Goal: Transaction & Acquisition: Purchase product/service

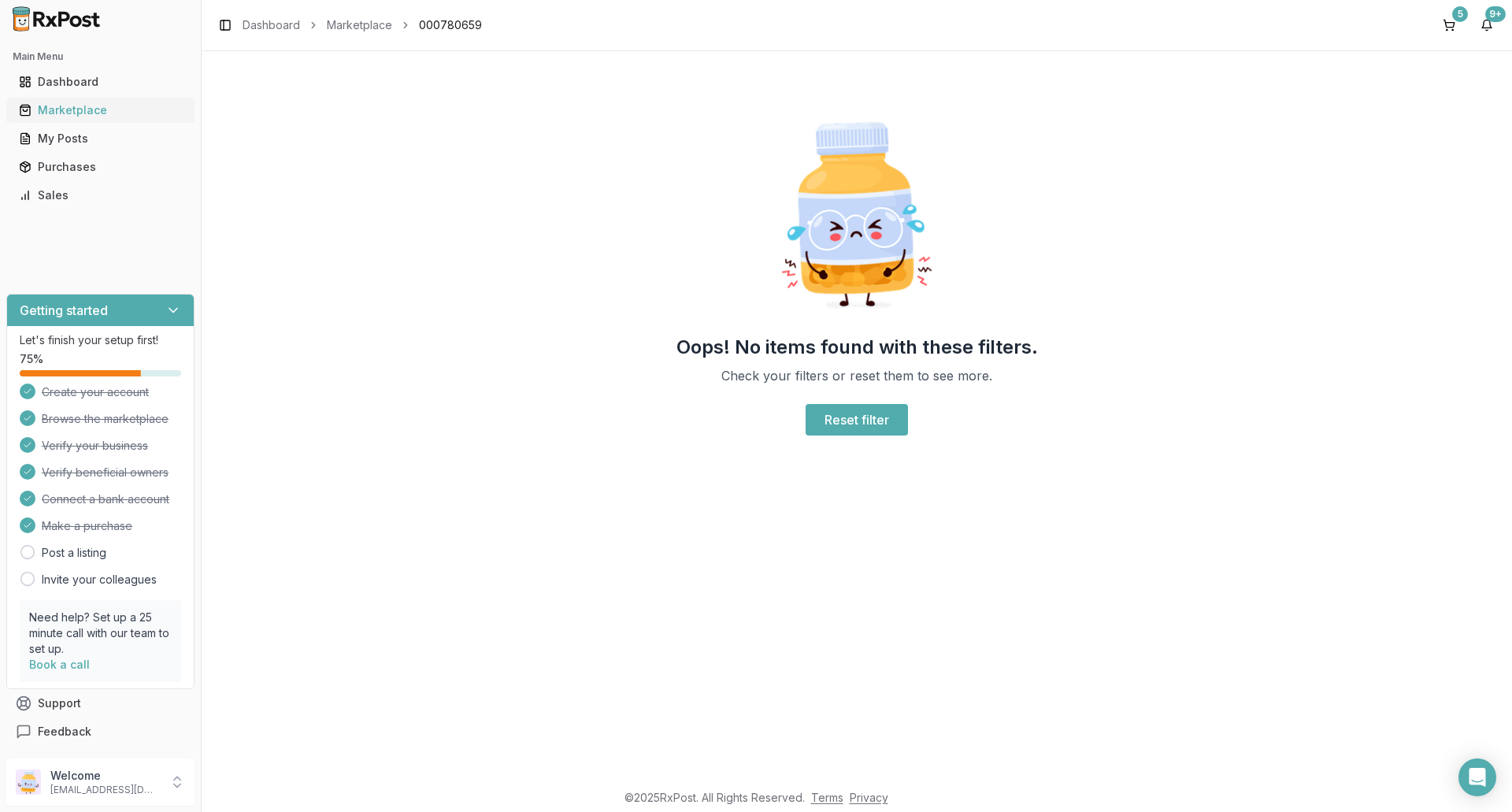
click at [48, 115] on div "Marketplace" at bounding box center [100, 110] width 163 height 16
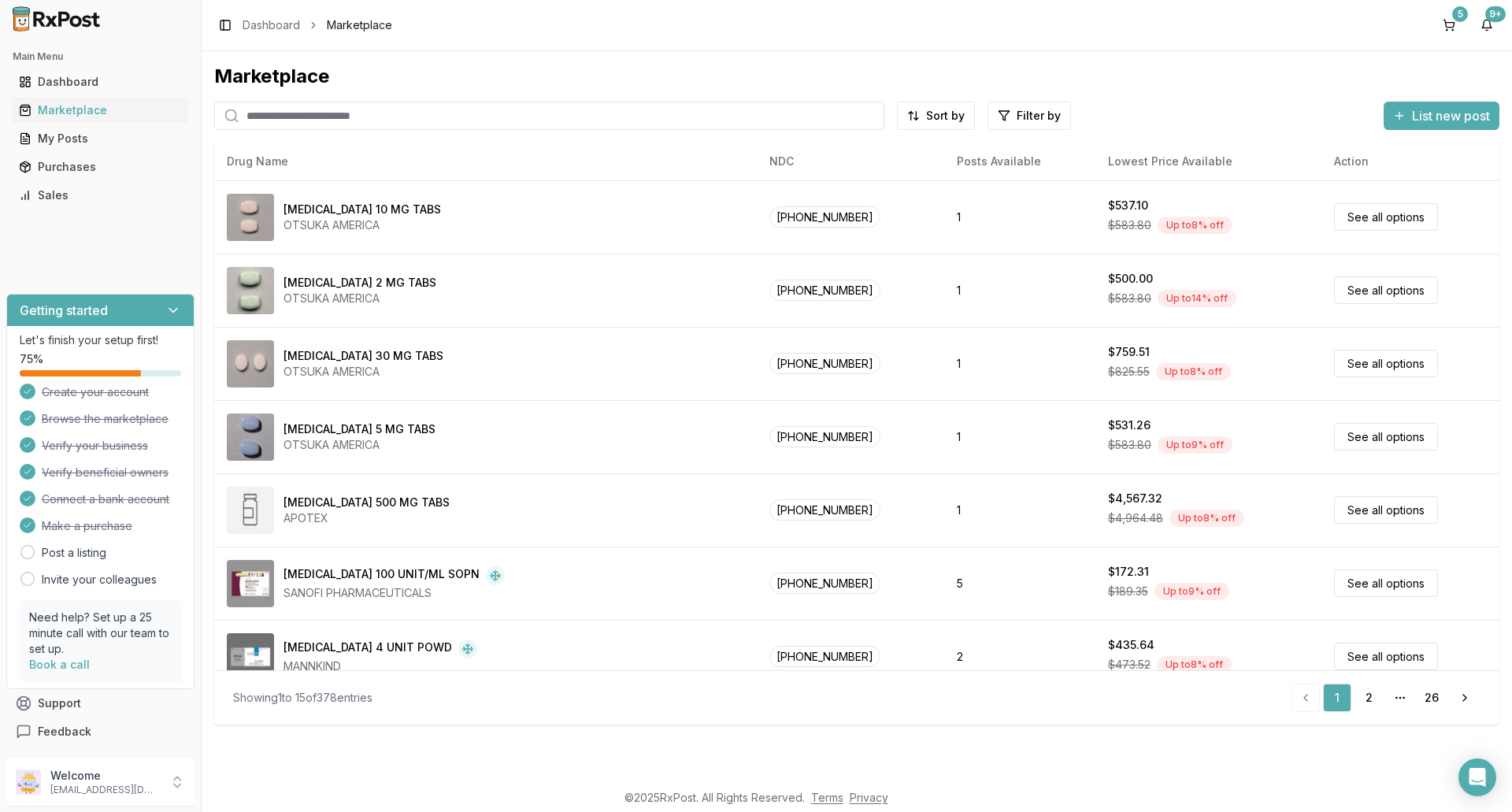
click at [271, 116] on input "search" at bounding box center [549, 115] width 670 height 29
type input "********"
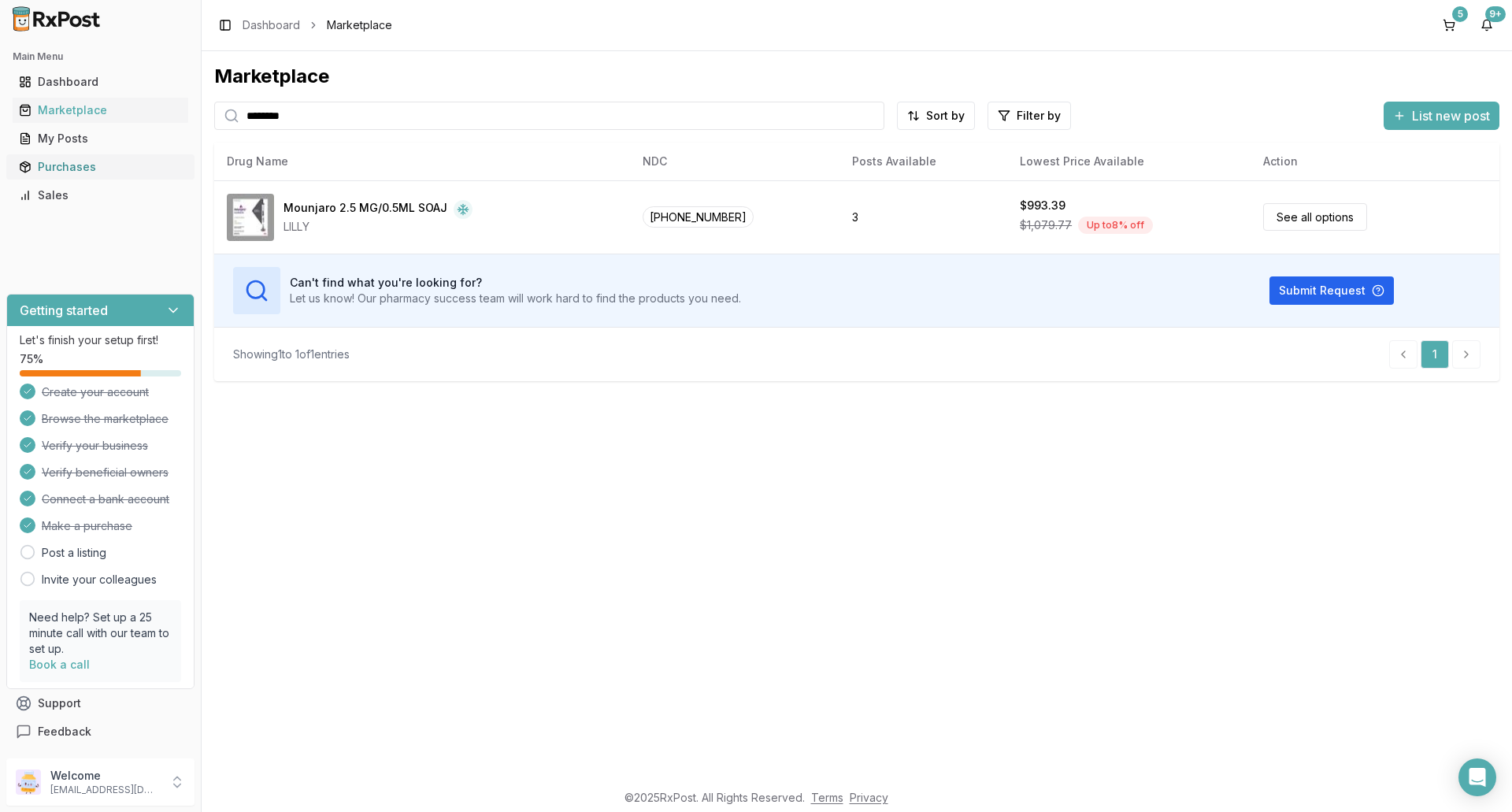
click at [76, 166] on div "Purchases" at bounding box center [100, 167] width 163 height 16
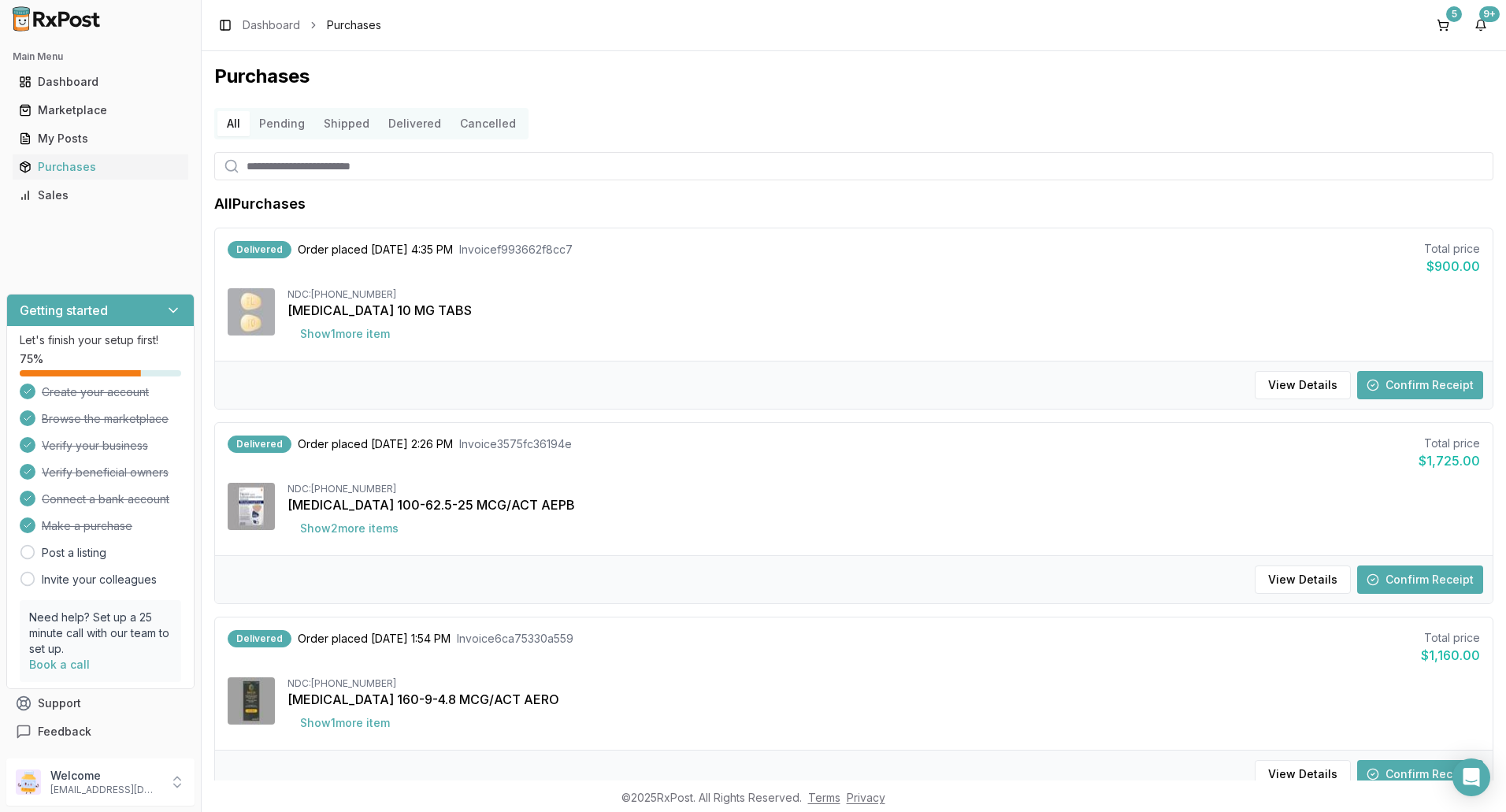
click at [278, 168] on input "search" at bounding box center [854, 166] width 1279 height 29
click at [280, 165] on input "search" at bounding box center [854, 166] width 1279 height 29
type input "*****"
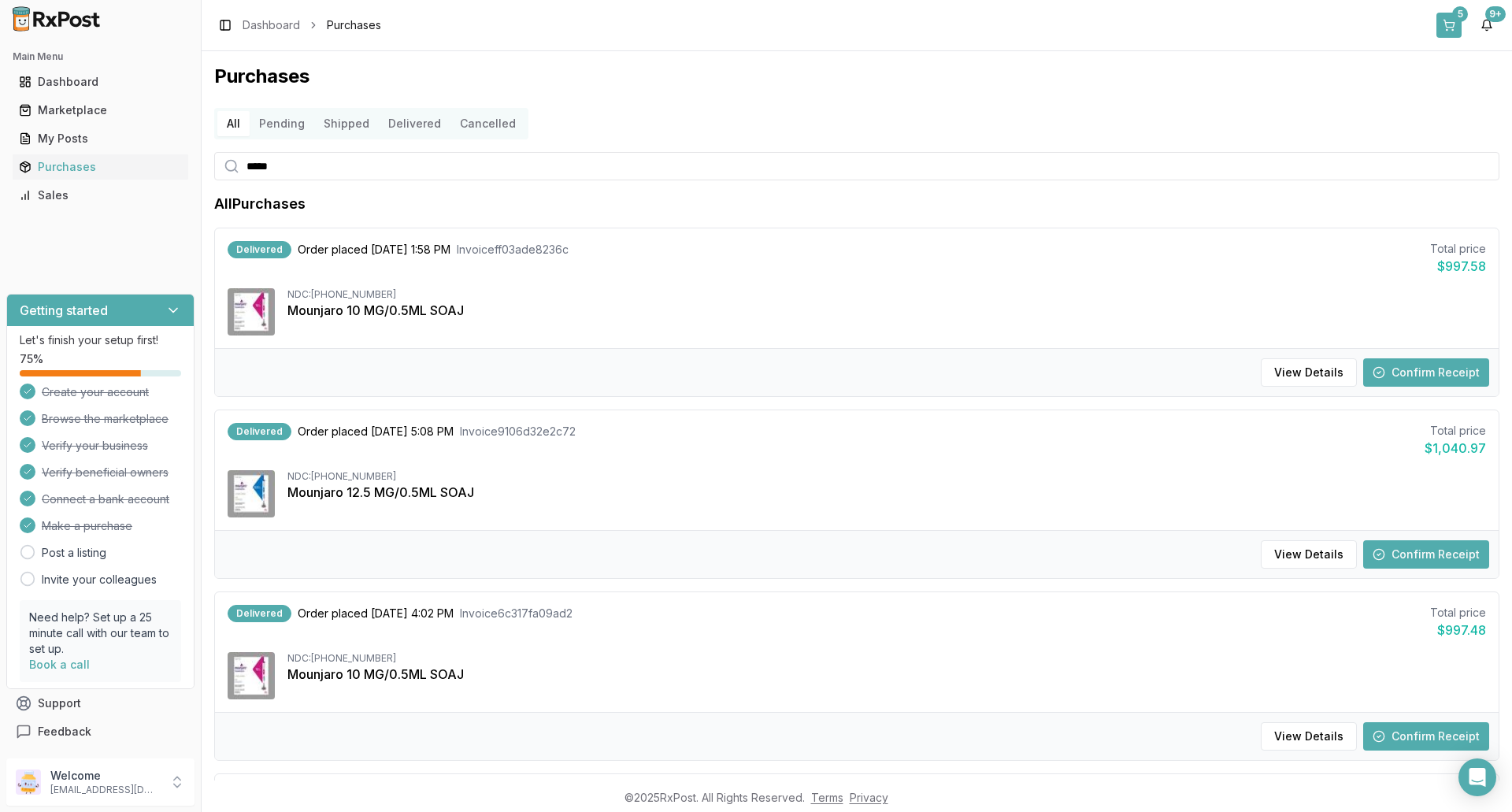
click at [1455, 25] on button "5" at bounding box center [1448, 25] width 25 height 25
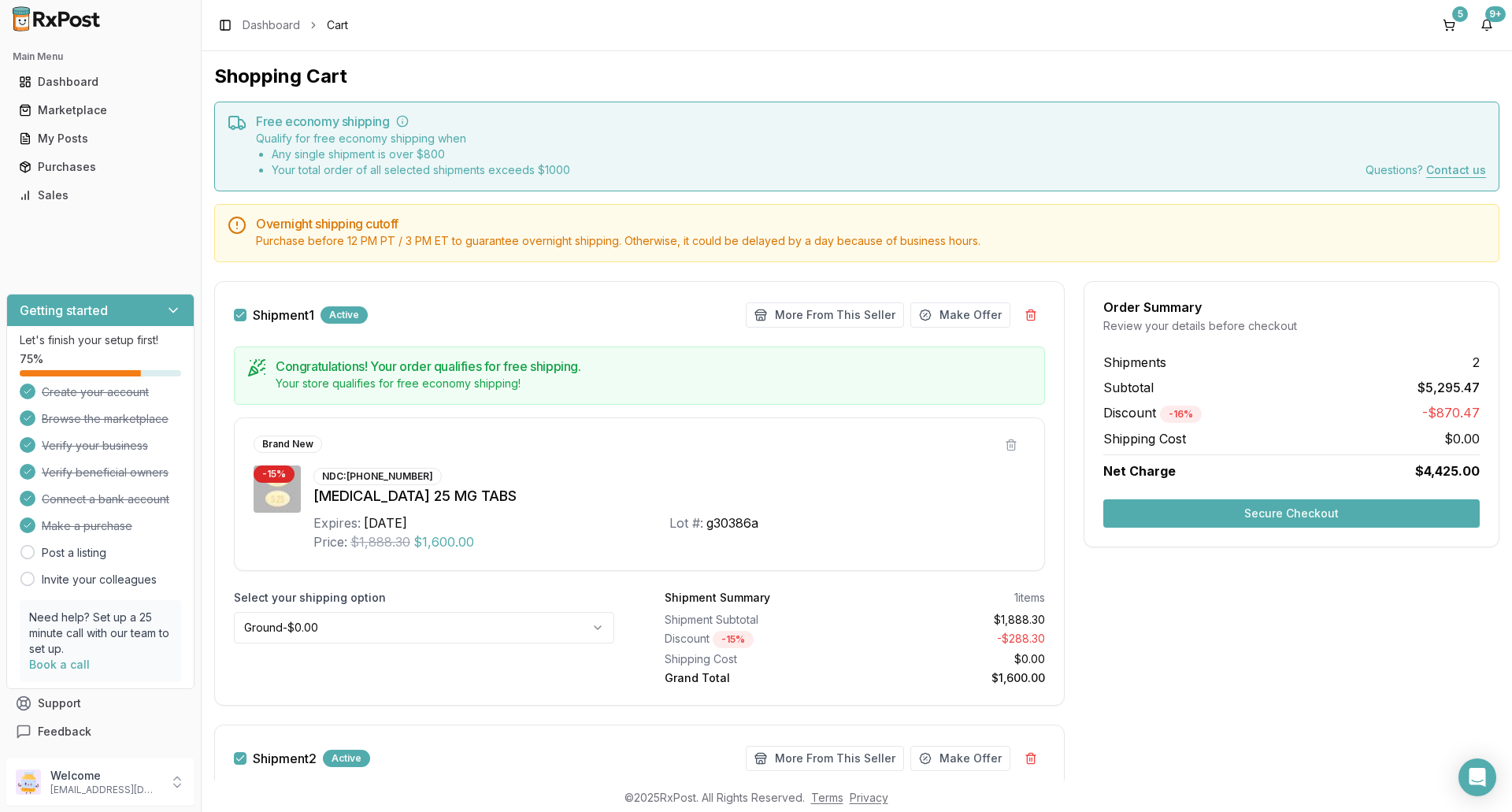
click at [349, 314] on div "Active" at bounding box center [344, 315] width 48 height 17
click at [52, 169] on div "Purchases" at bounding box center [100, 167] width 163 height 16
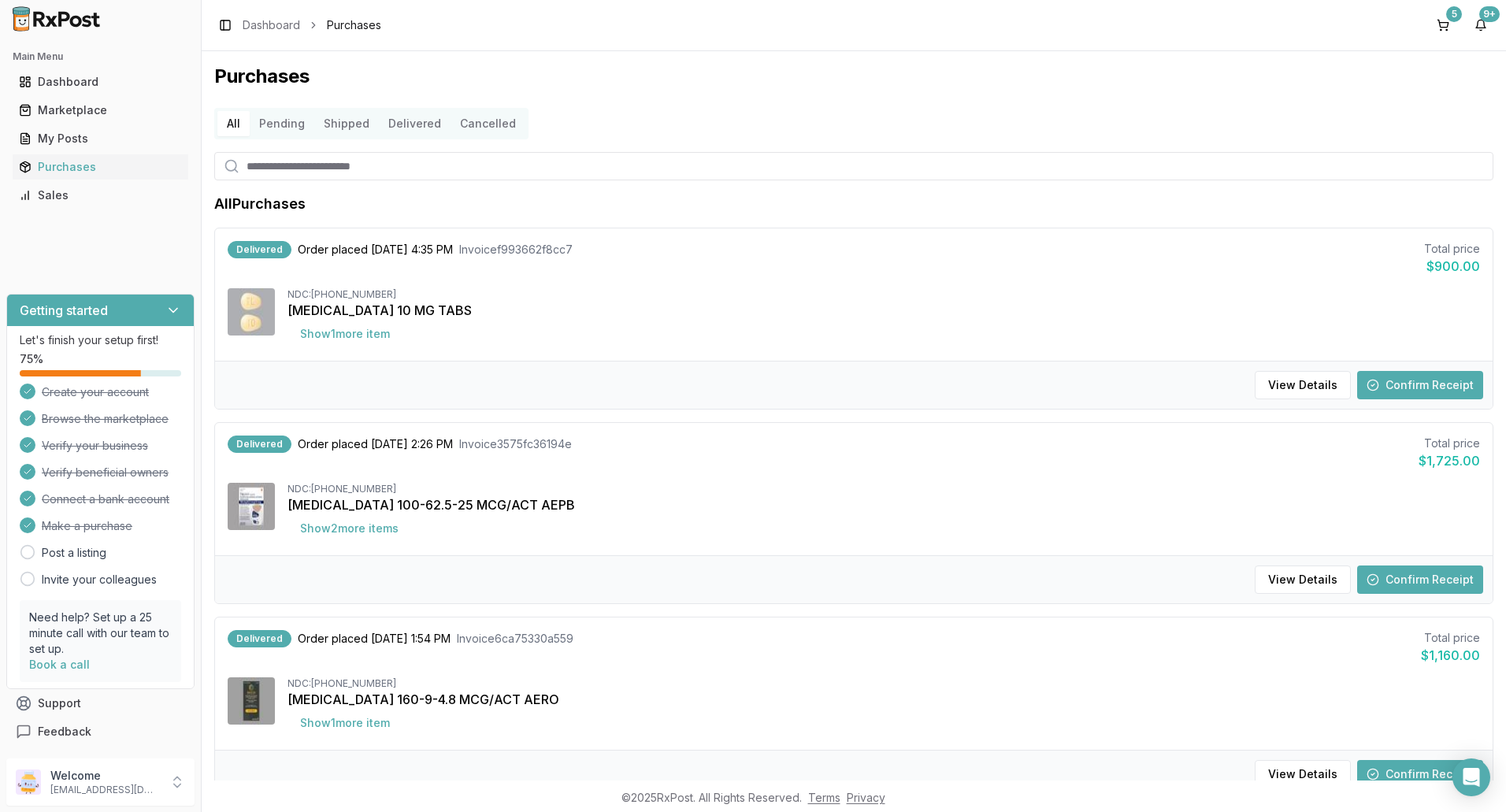
click at [338, 124] on button "Shipped" at bounding box center [345, 123] width 65 height 25
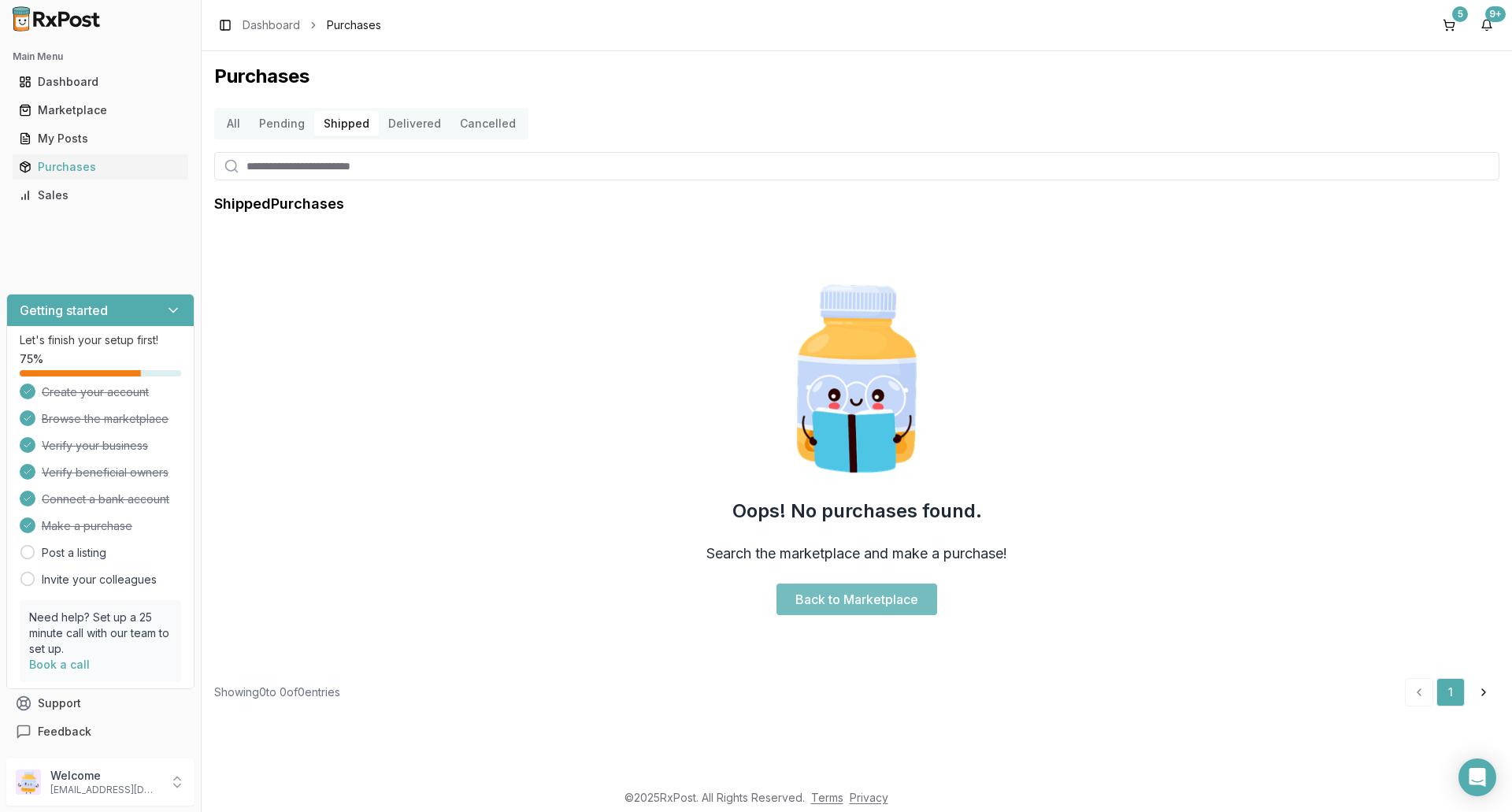
click at [876, 601] on link "Back to Marketplace" at bounding box center [857, 600] width 161 height 32
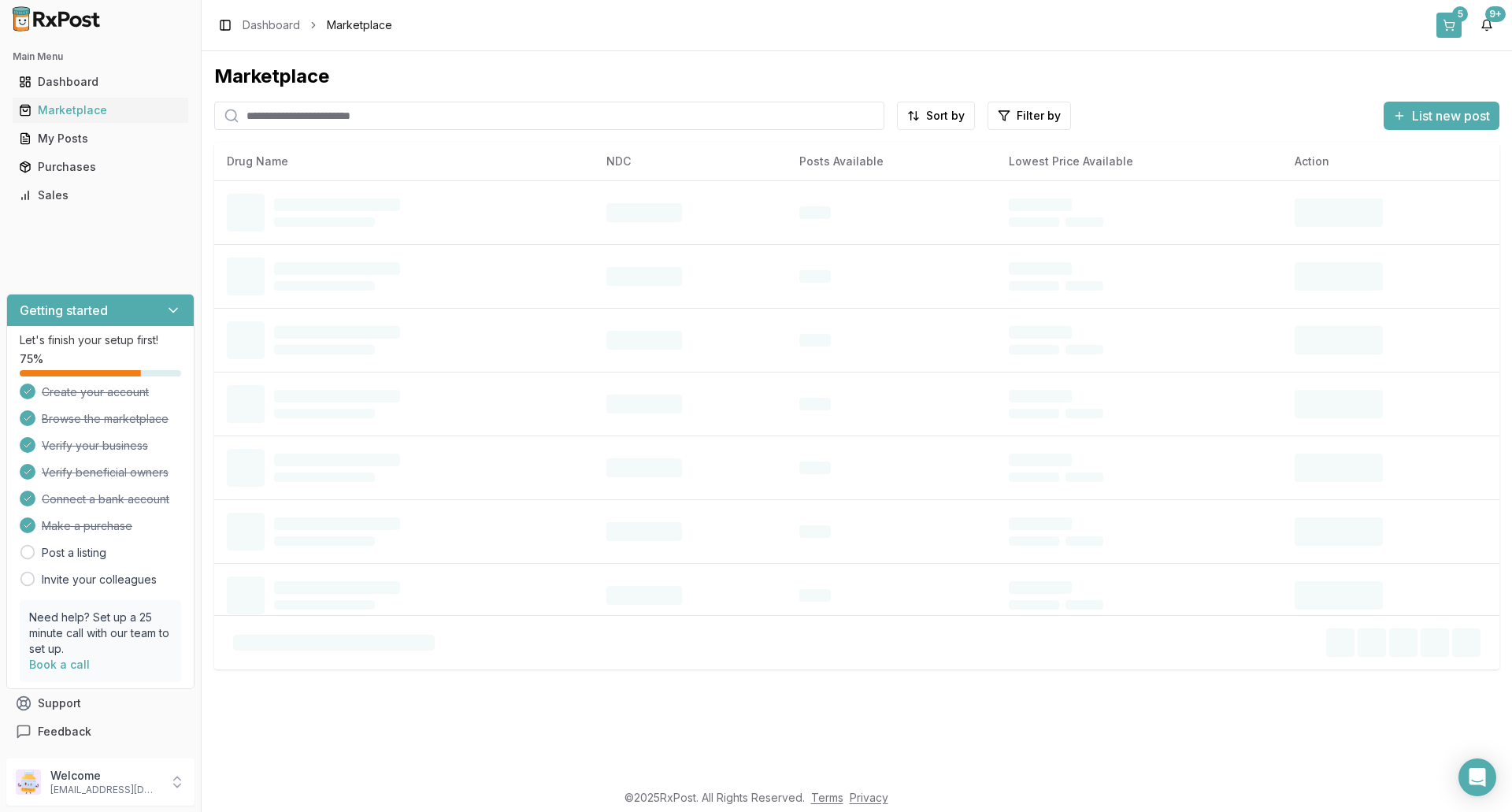
click at [1451, 22] on button "5" at bounding box center [1448, 25] width 25 height 25
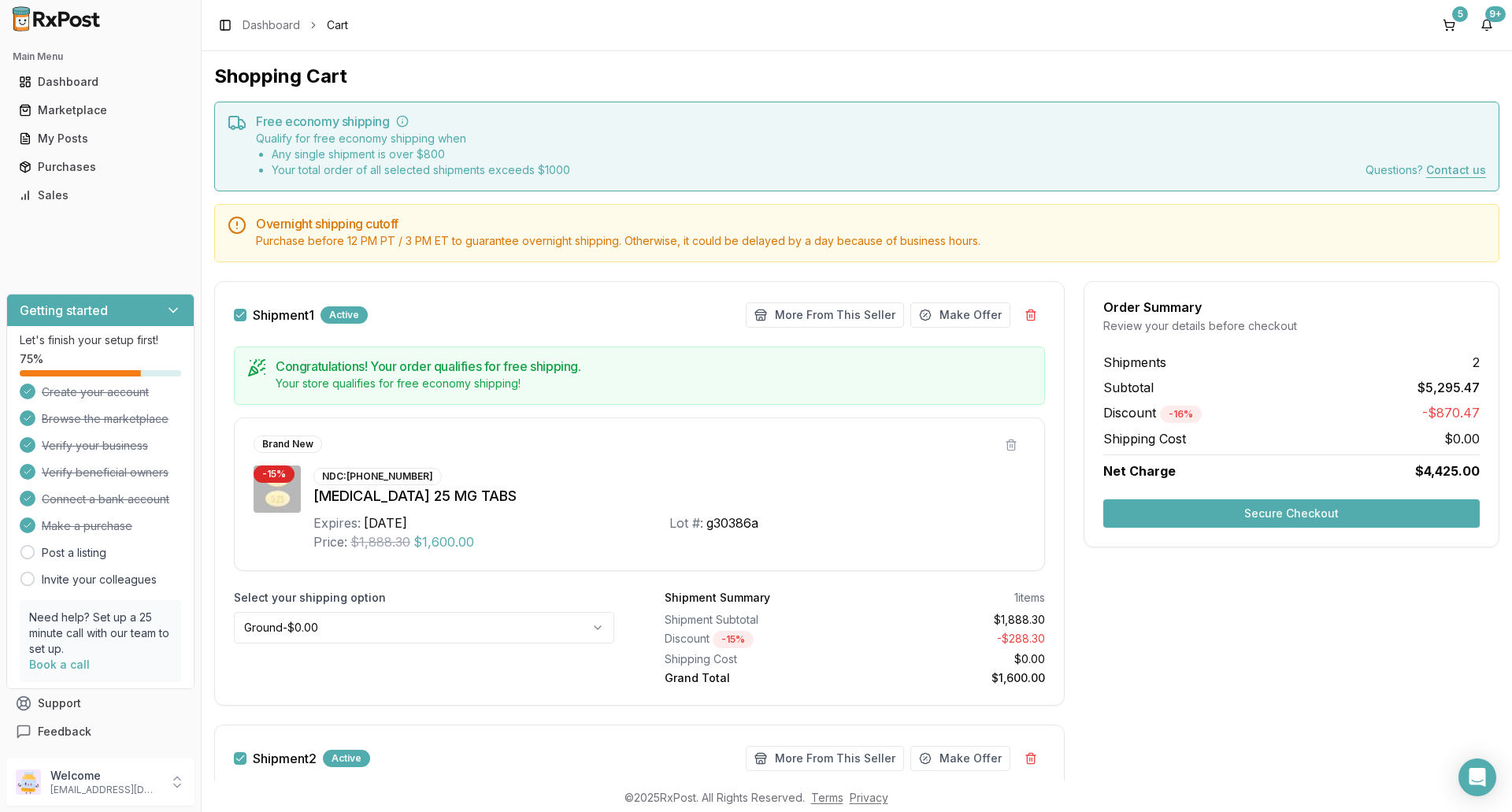
click at [1278, 515] on button "Secure Checkout" at bounding box center [1291, 513] width 376 height 29
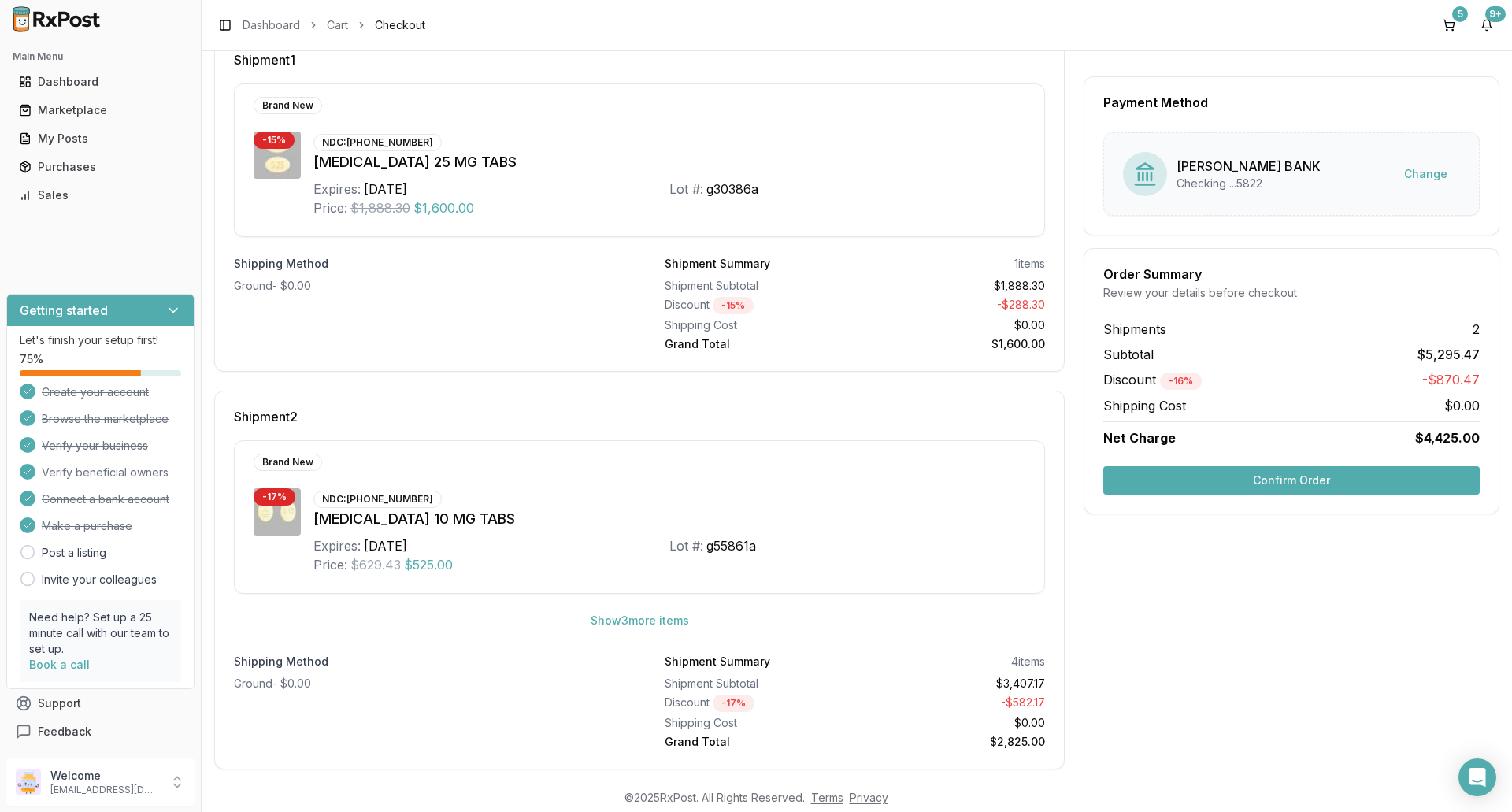
scroll to position [207, 0]
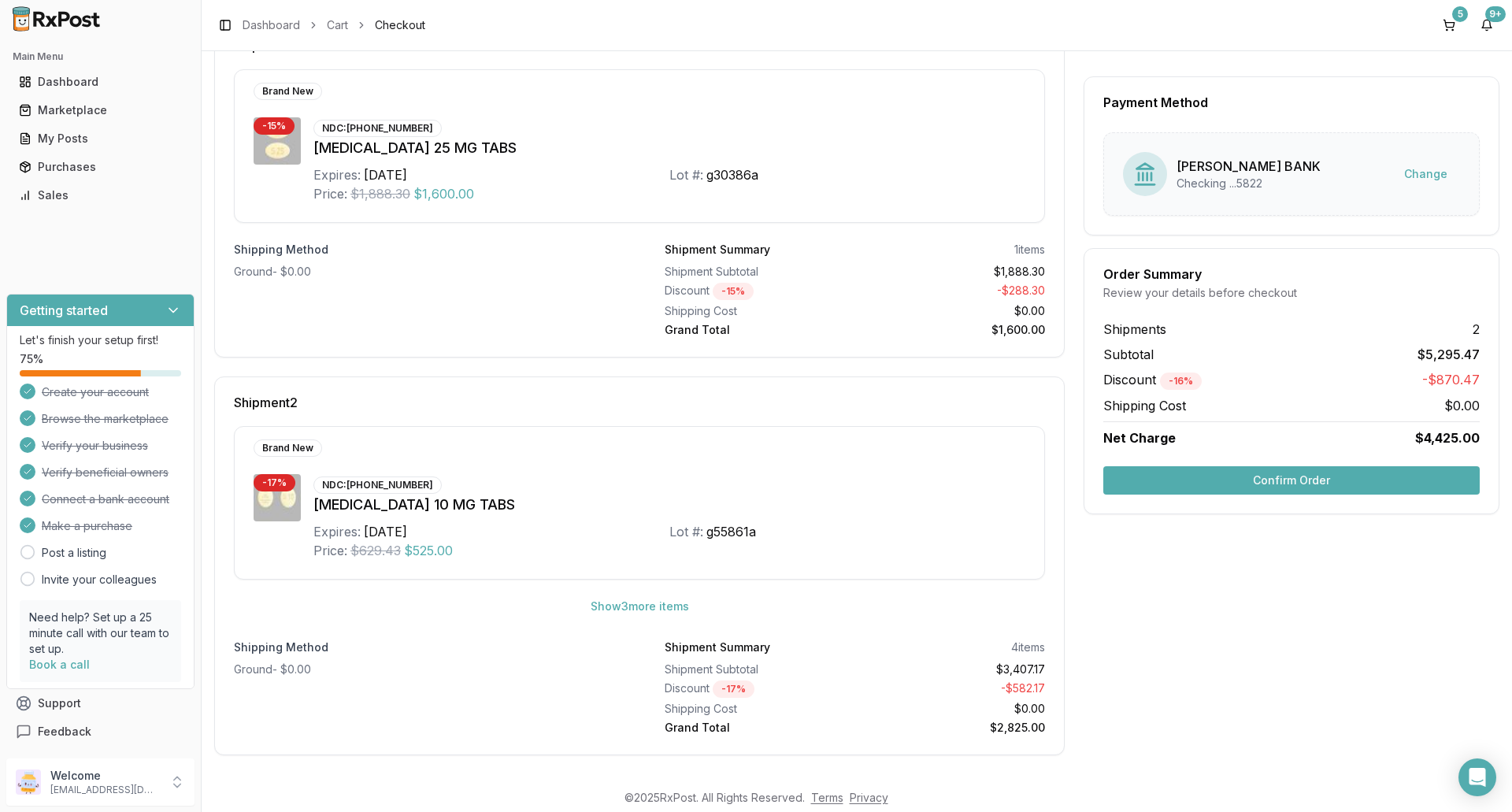
click at [1245, 481] on button "Confirm Order" at bounding box center [1291, 480] width 376 height 29
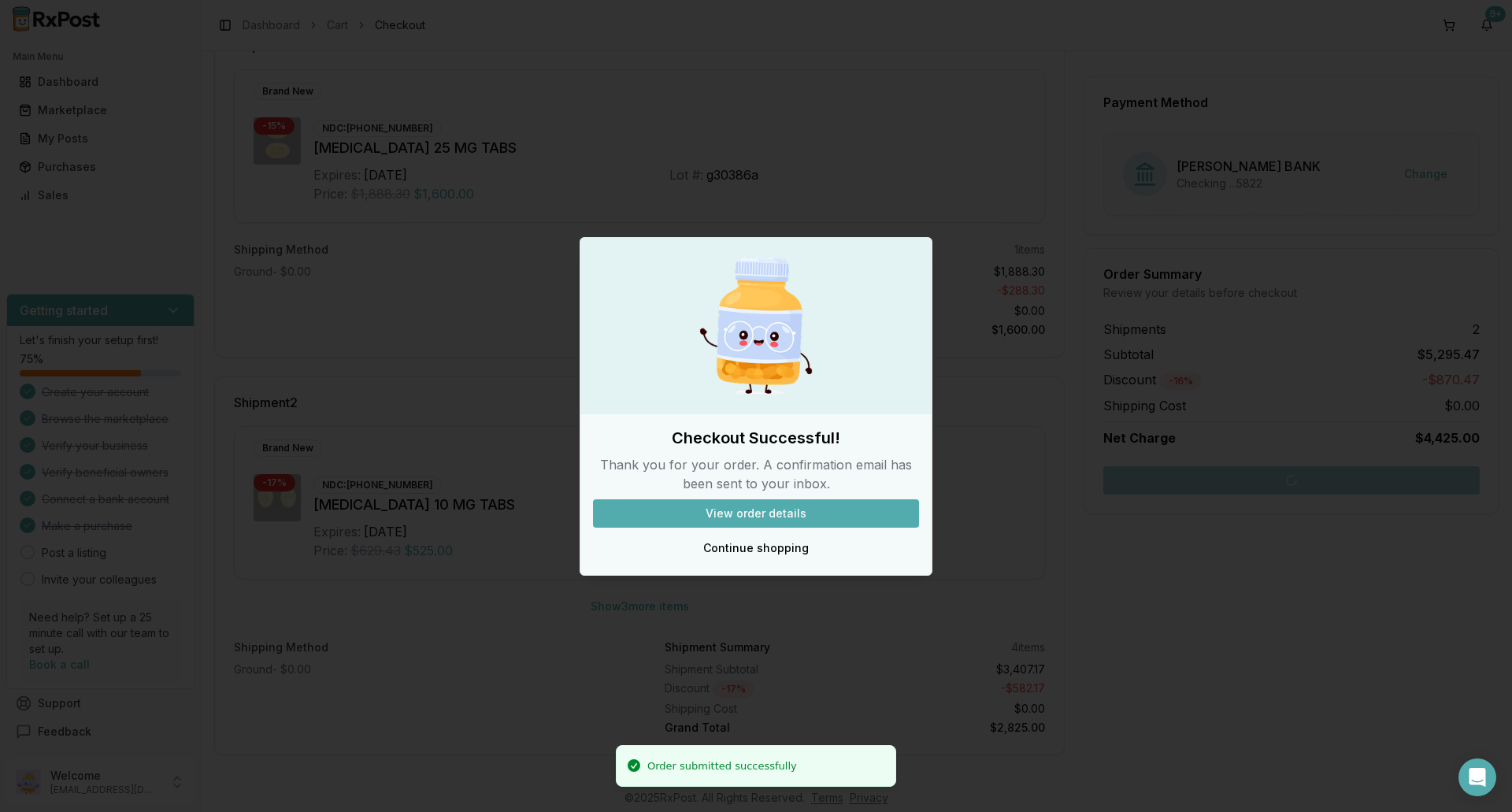
click at [756, 511] on button "View order details" at bounding box center [756, 513] width 326 height 29
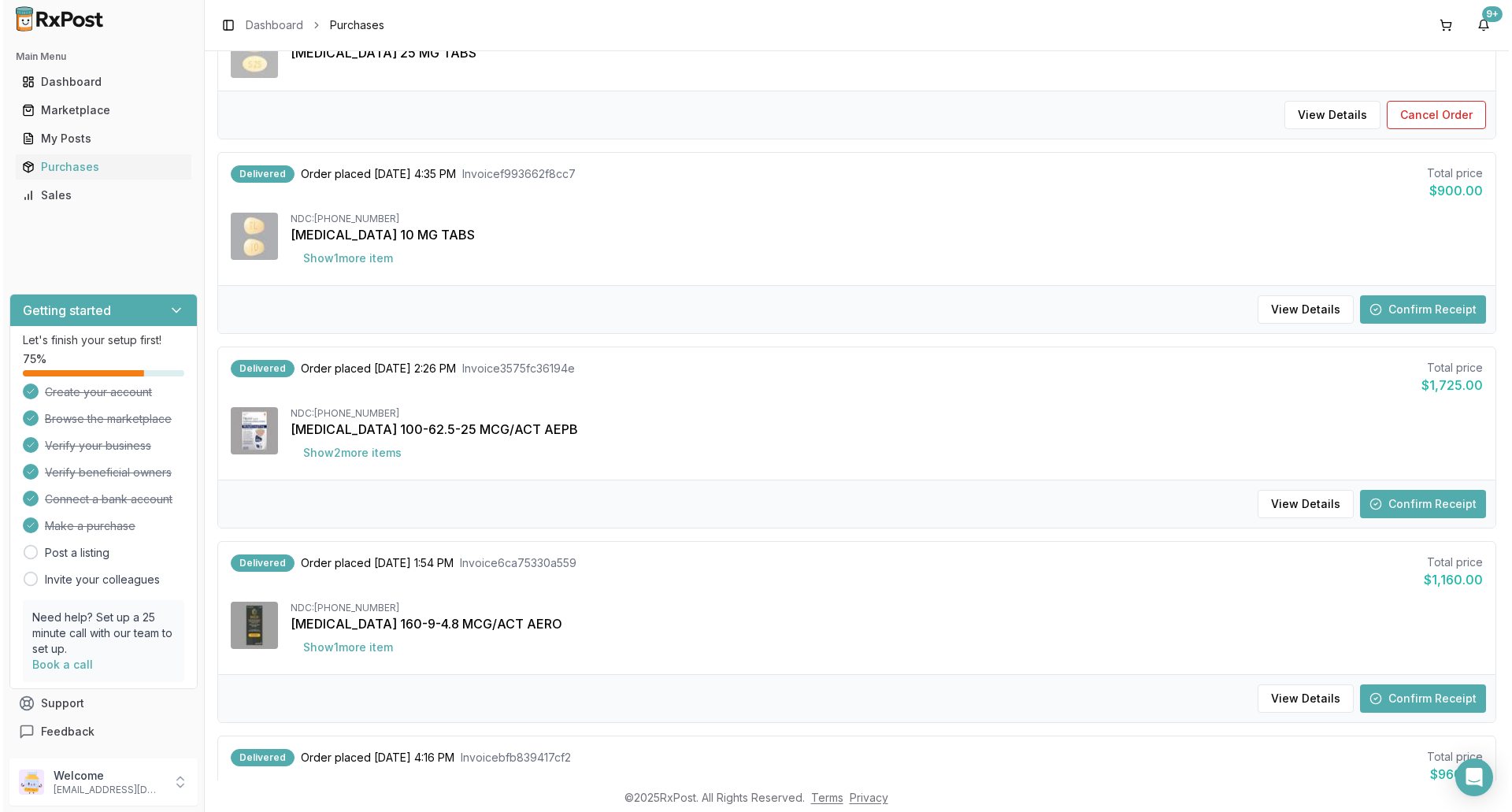
scroll to position [236, 0]
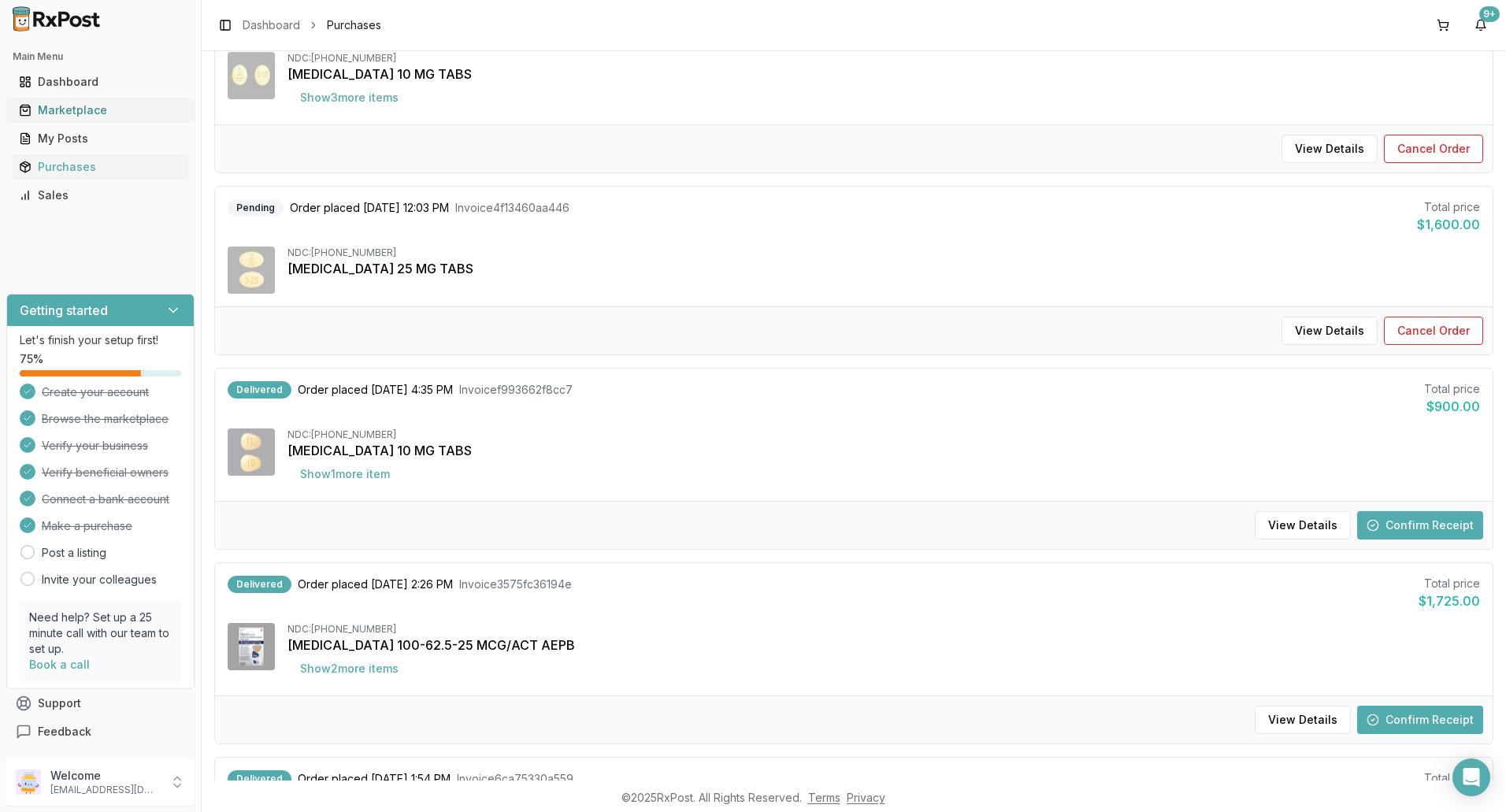
click at [74, 117] on div "Marketplace" at bounding box center [100, 110] width 163 height 16
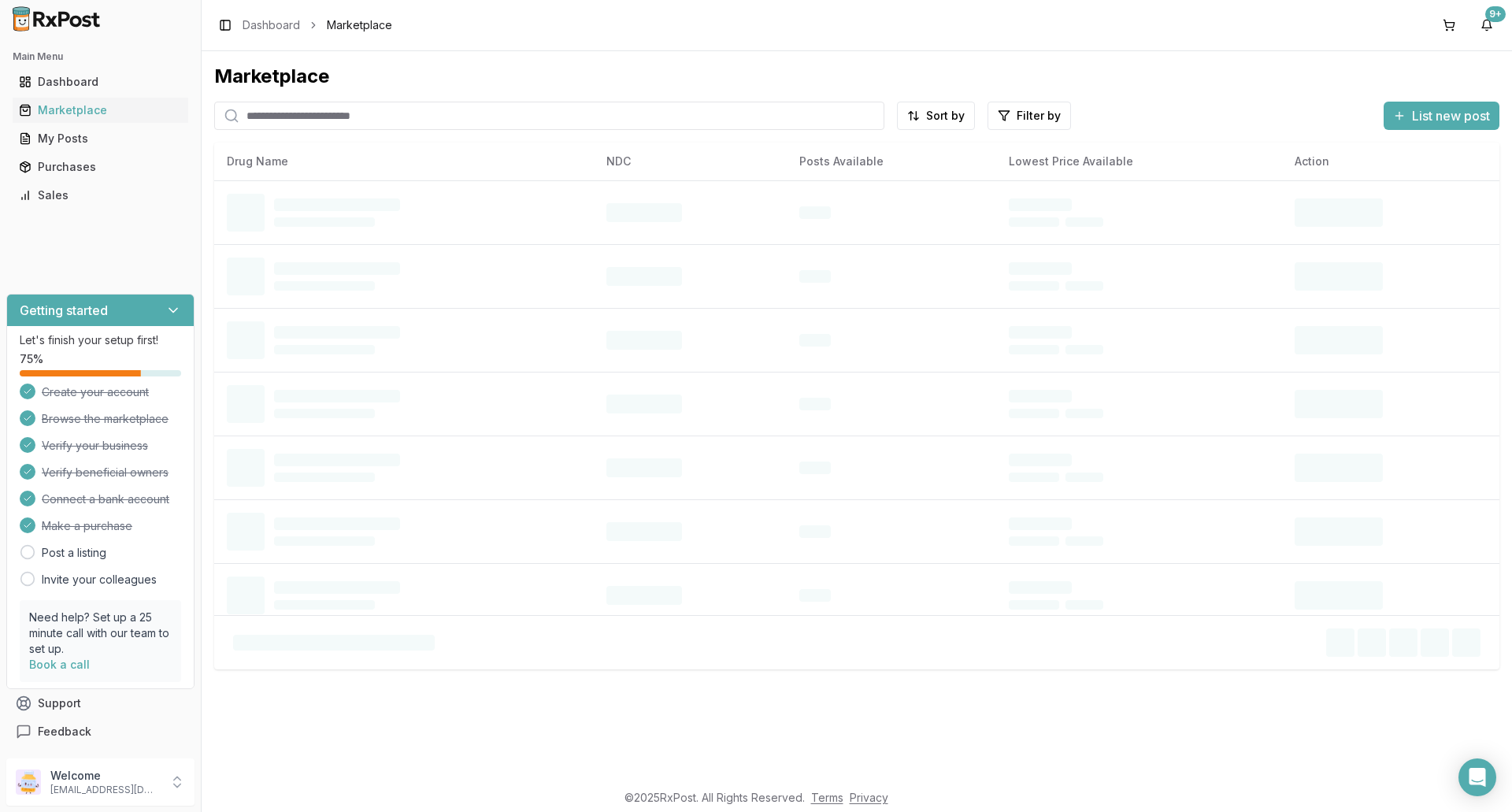
click at [322, 121] on input "search" at bounding box center [549, 115] width 670 height 29
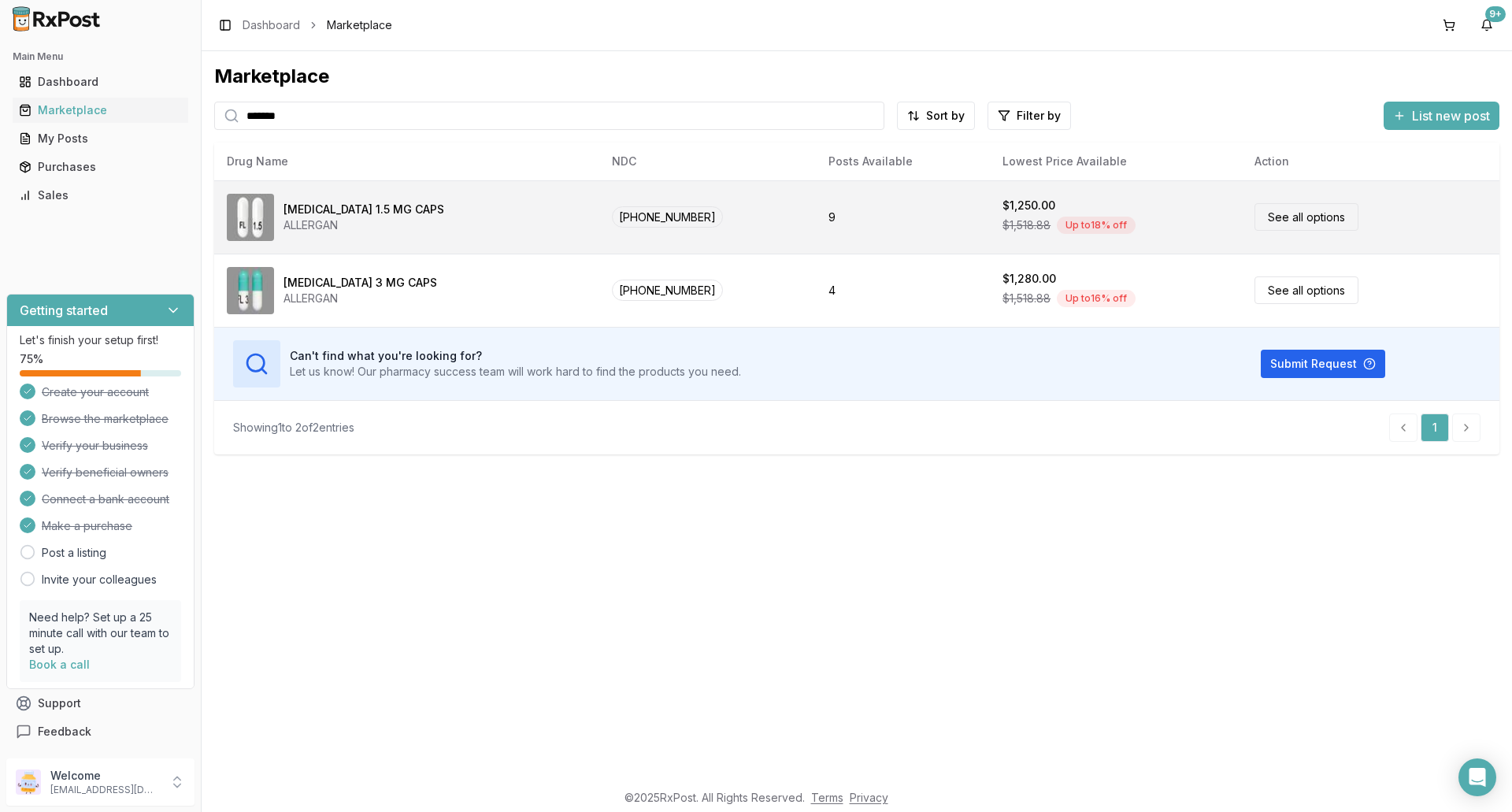
type input "*******"
click at [1266, 218] on link "See all options" at bounding box center [1306, 217] width 104 height 28
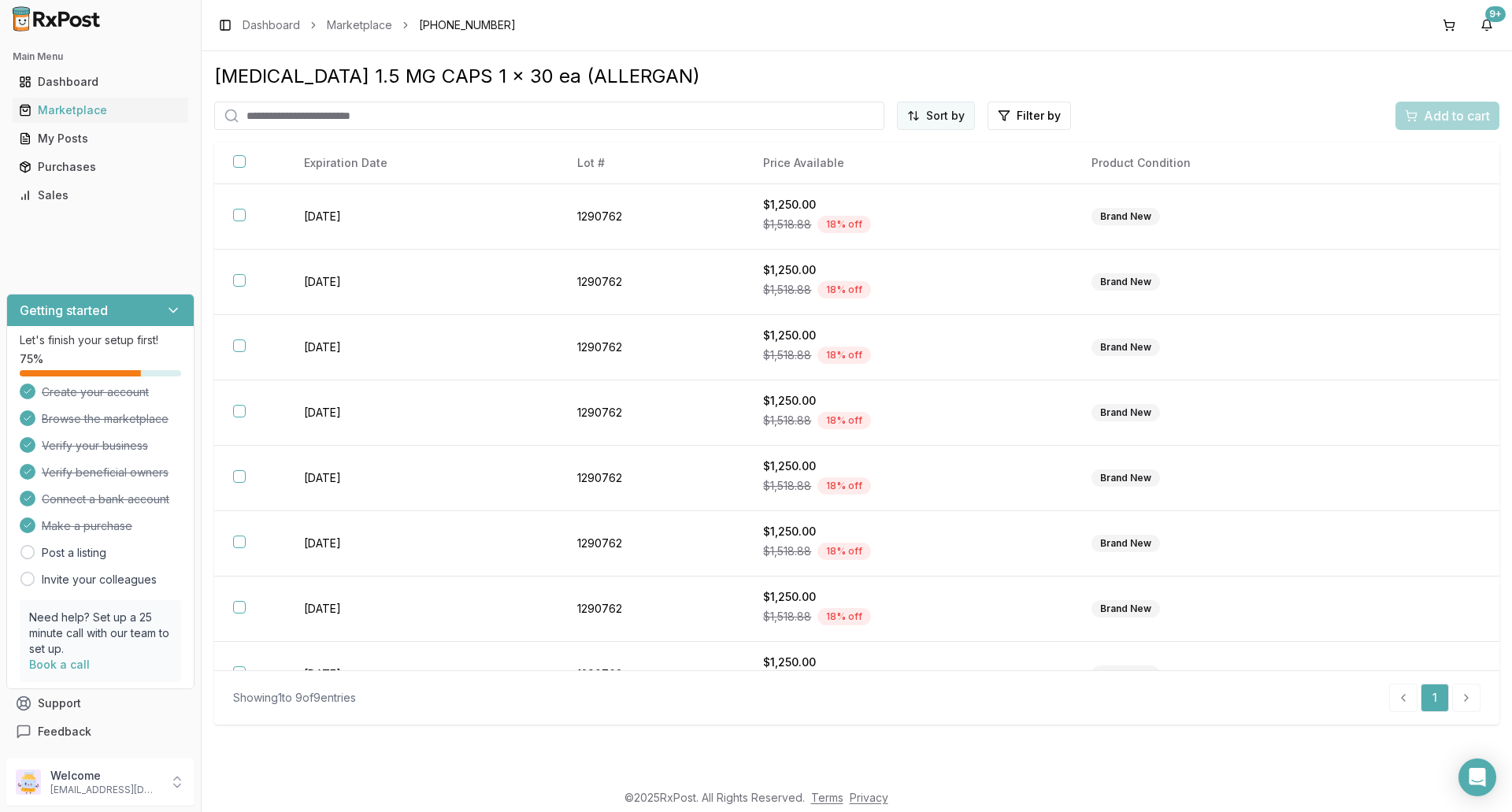
click at [960, 118] on html "Main Menu Dashboard Marketplace My Posts Purchases Sales Getting started Let's …" at bounding box center [756, 406] width 1512 height 812
click at [905, 173] on div "Price (Low to High)" at bounding box center [897, 174] width 150 height 25
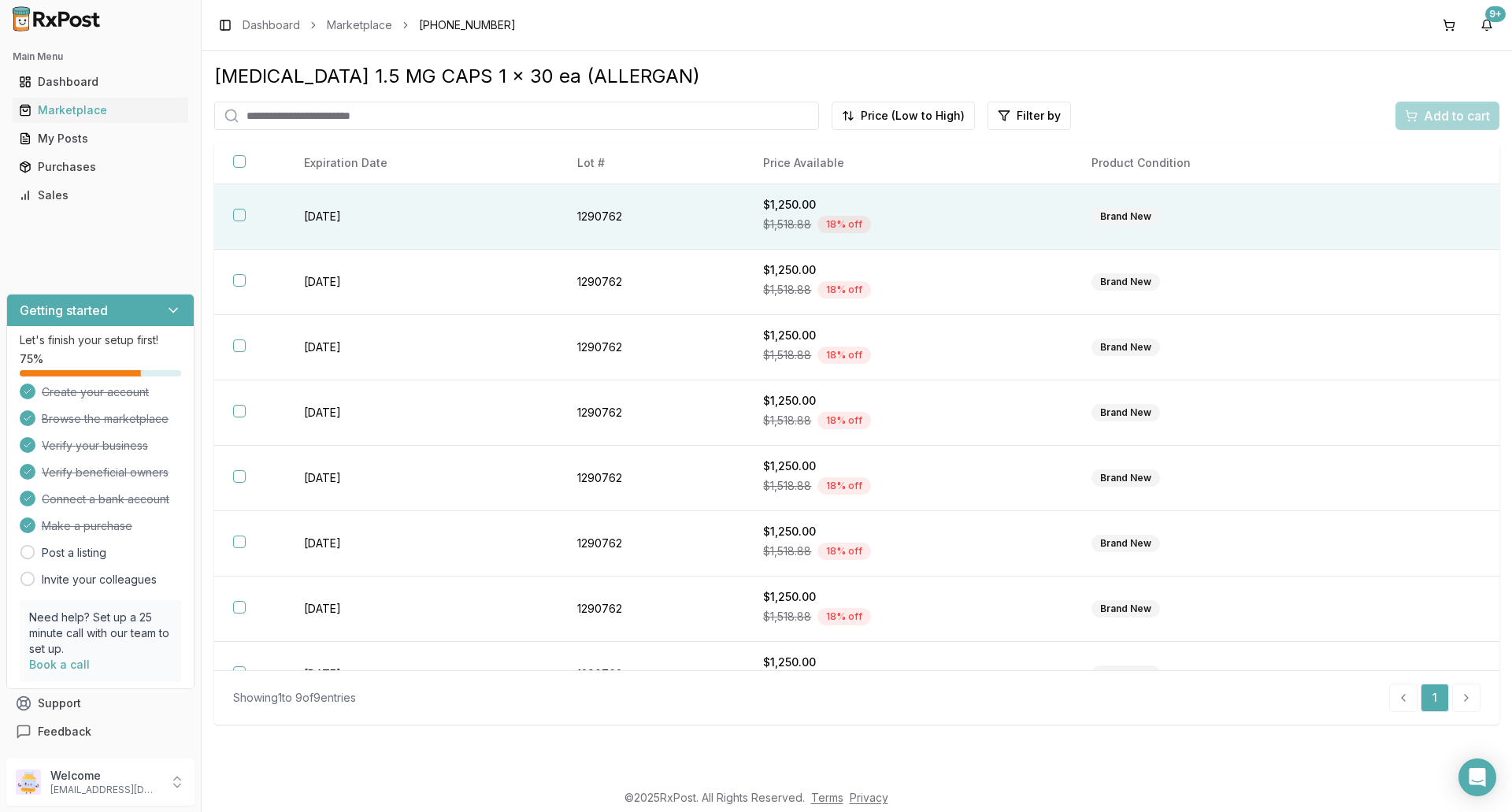
click at [238, 214] on button "button" at bounding box center [239, 214] width 13 height 13
click at [1448, 117] on span "Add to cart" at bounding box center [1456, 115] width 67 height 19
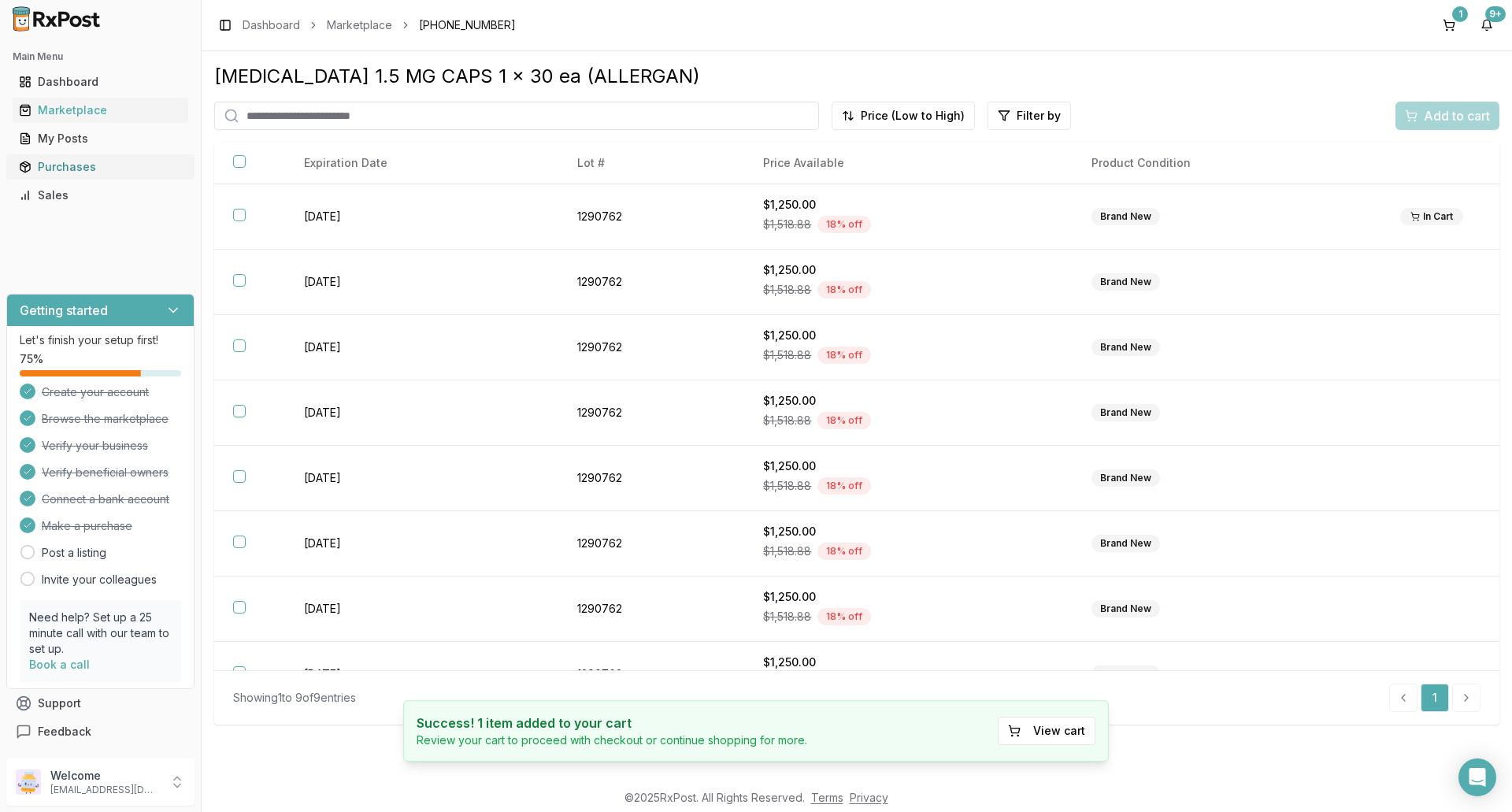
click at [82, 168] on div "Purchases" at bounding box center [100, 167] width 163 height 16
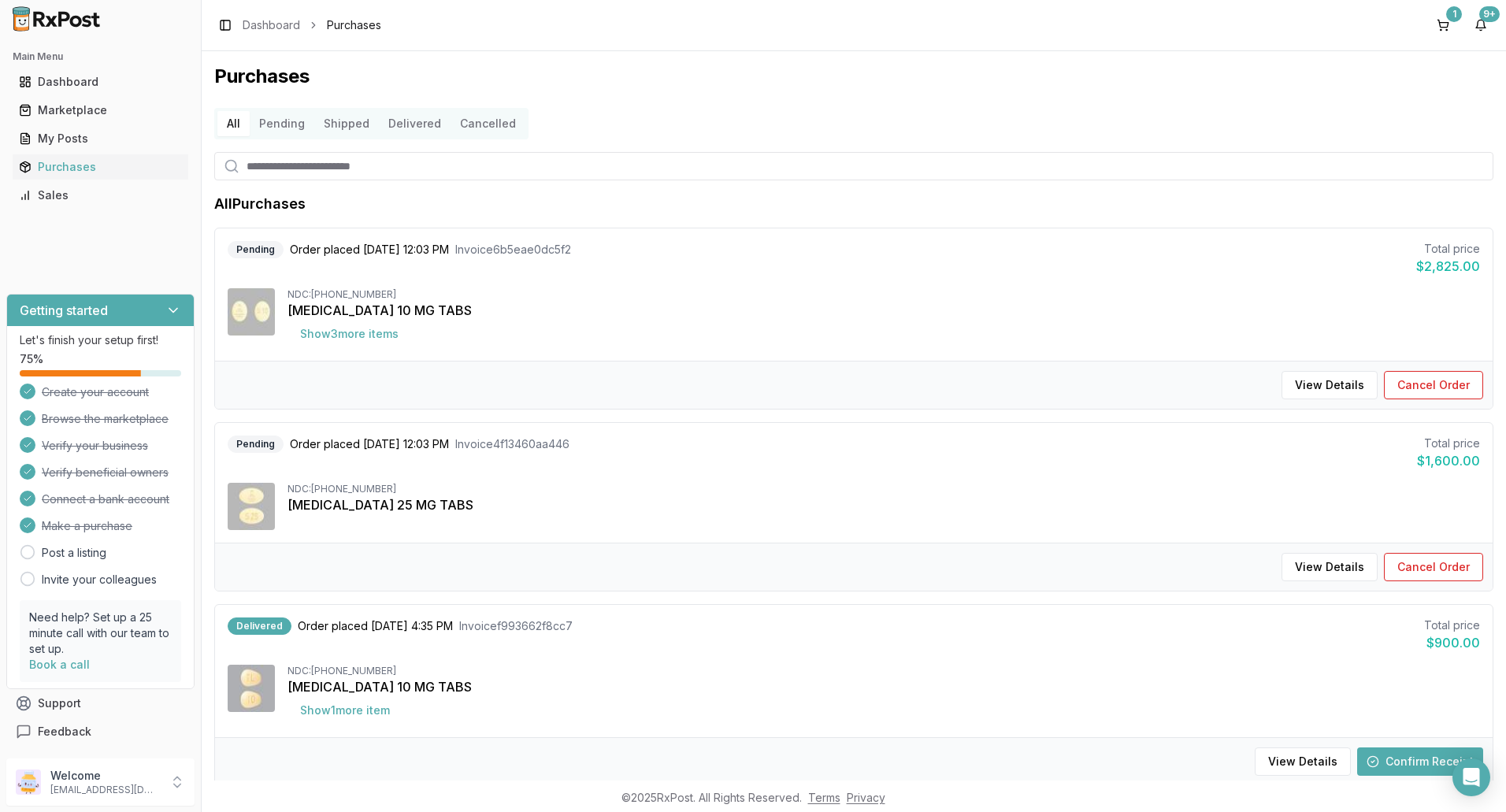
click at [344, 126] on button "Shipped" at bounding box center [345, 123] width 65 height 25
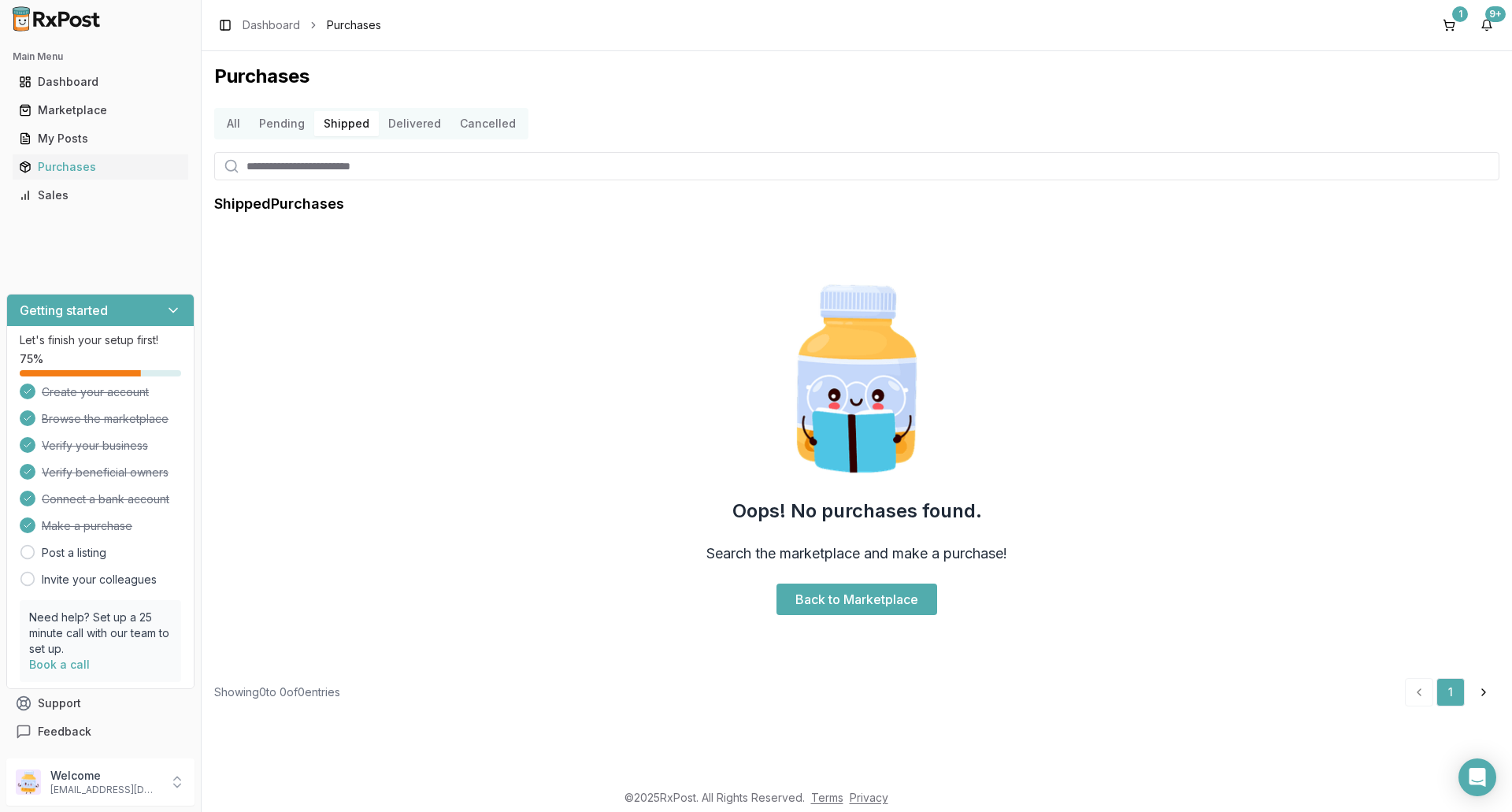
click at [404, 121] on button "Delivered" at bounding box center [415, 123] width 71 height 25
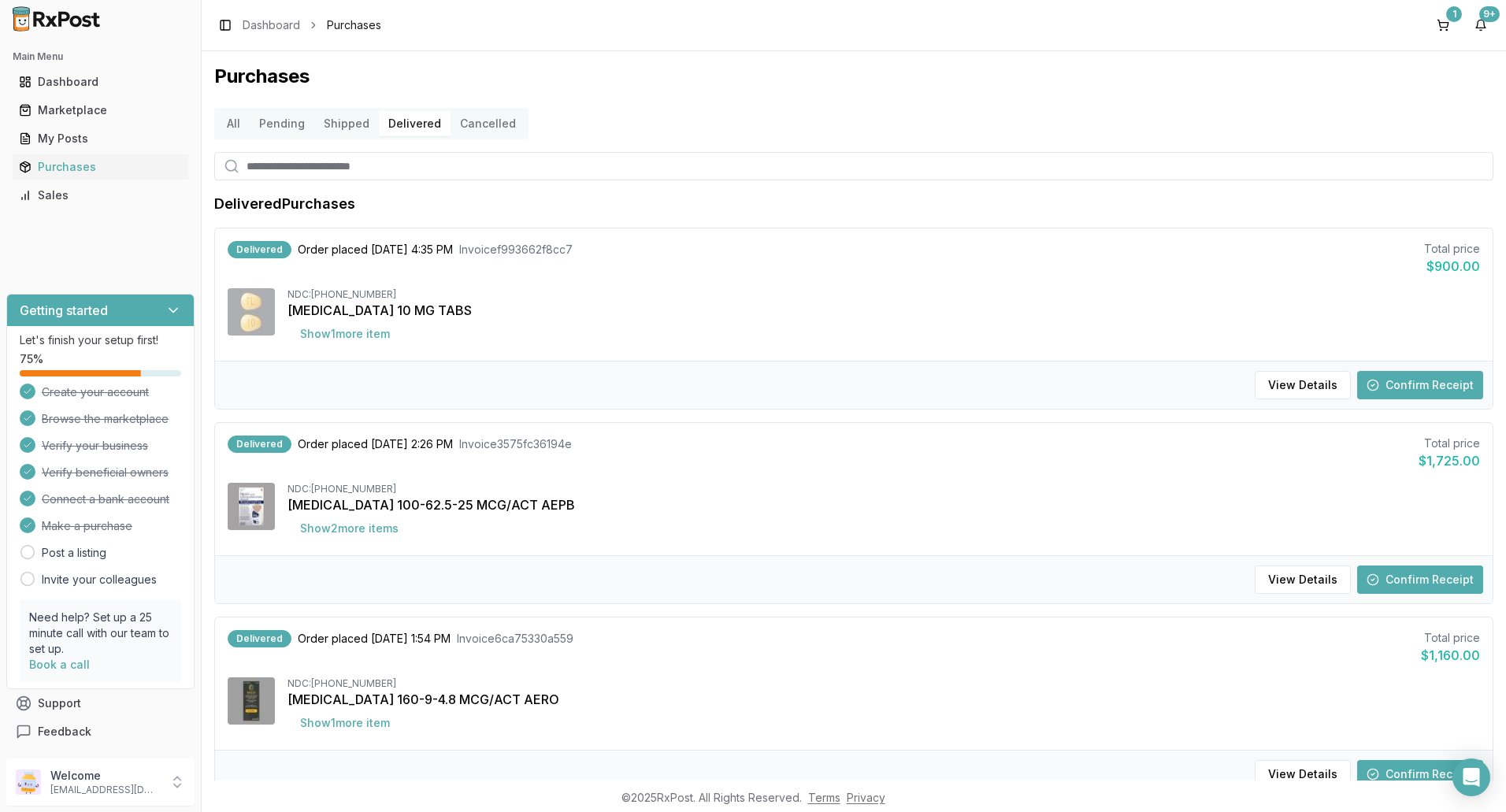
click at [493, 124] on button "Cancelled" at bounding box center [487, 123] width 74 height 25
click at [470, 121] on button "Cancelled" at bounding box center [487, 123] width 74 height 25
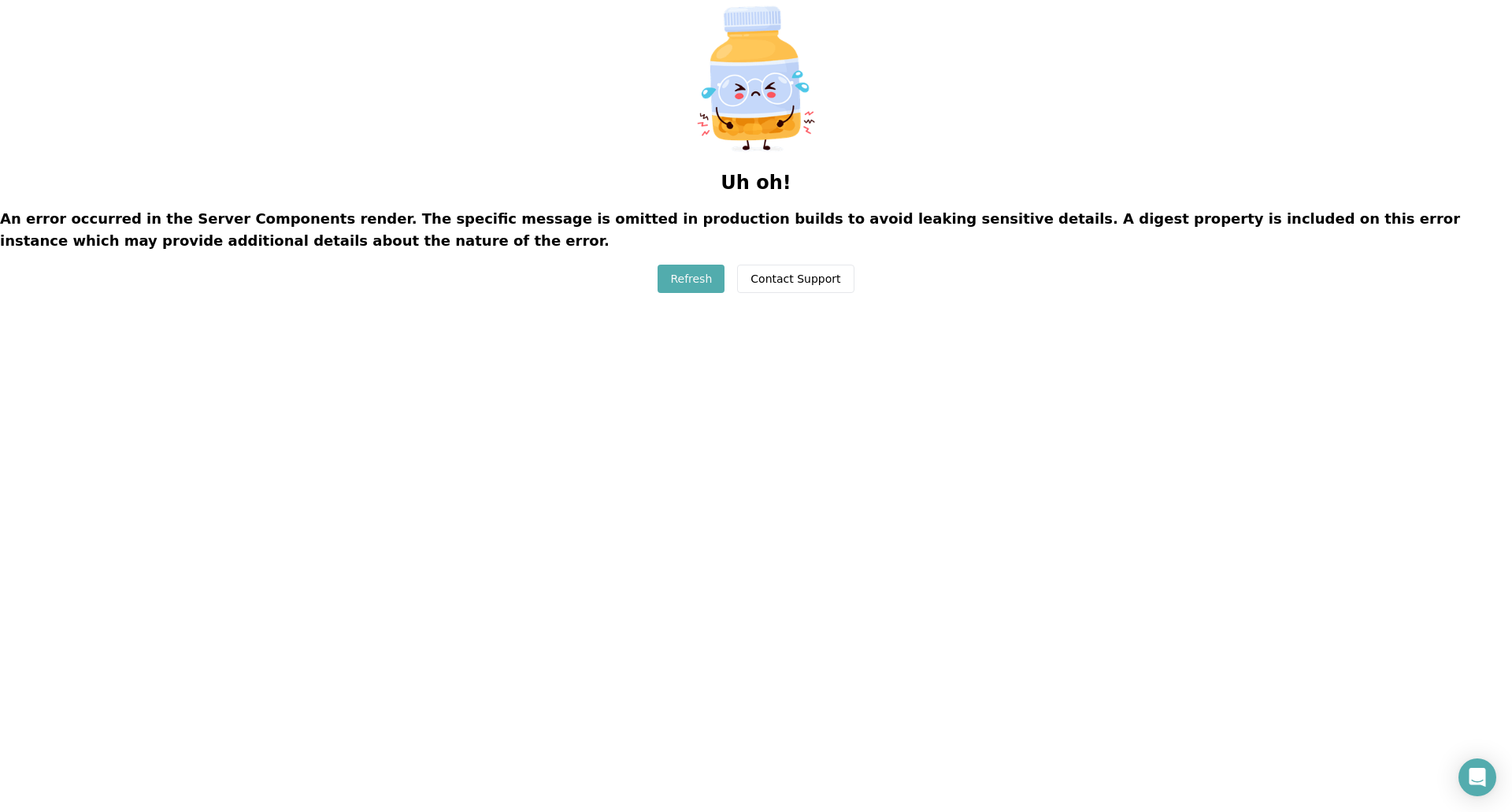
click at [687, 276] on button "Refresh" at bounding box center [690, 279] width 67 height 29
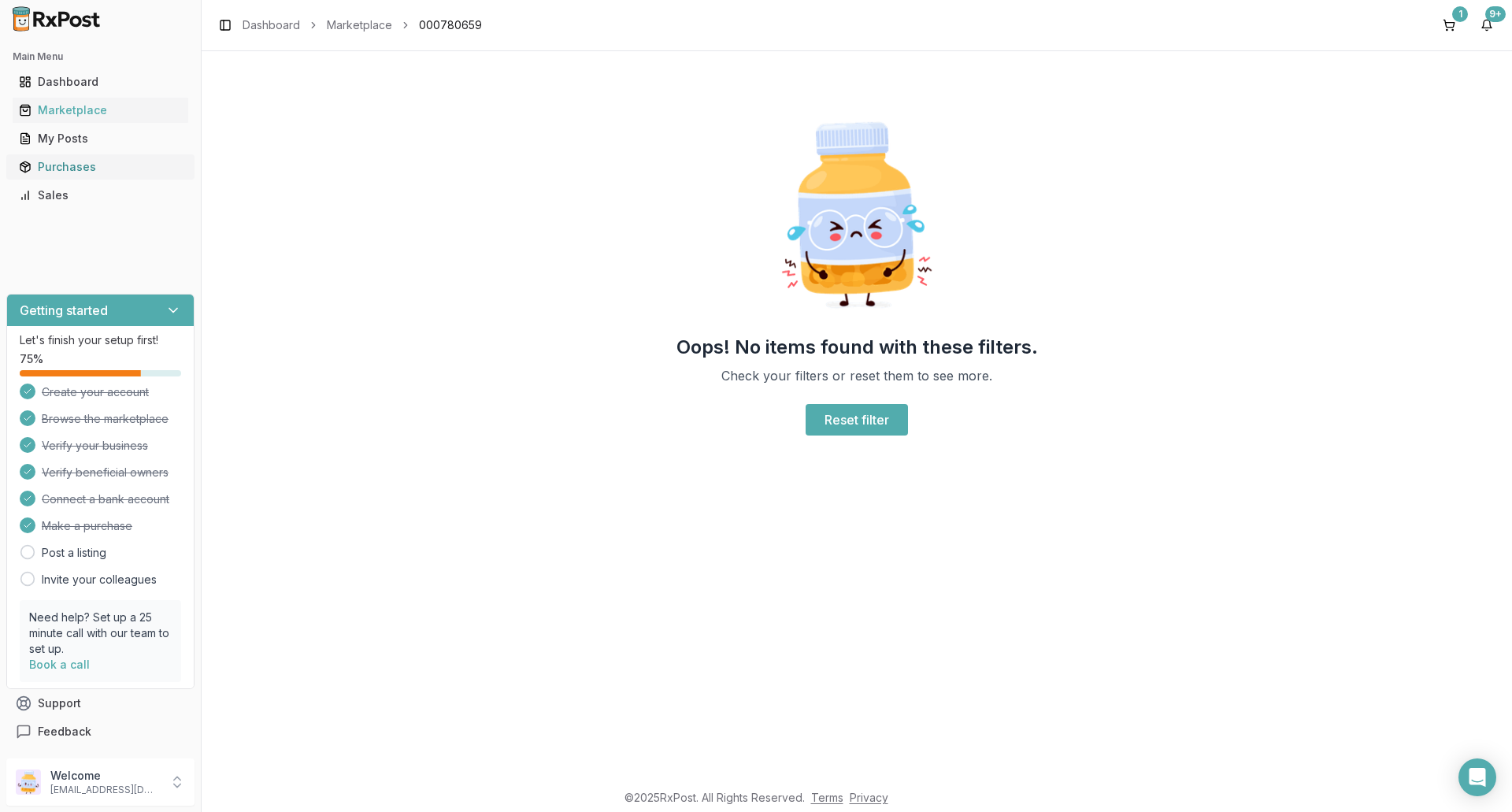
click at [85, 169] on div "Purchases" at bounding box center [100, 167] width 163 height 16
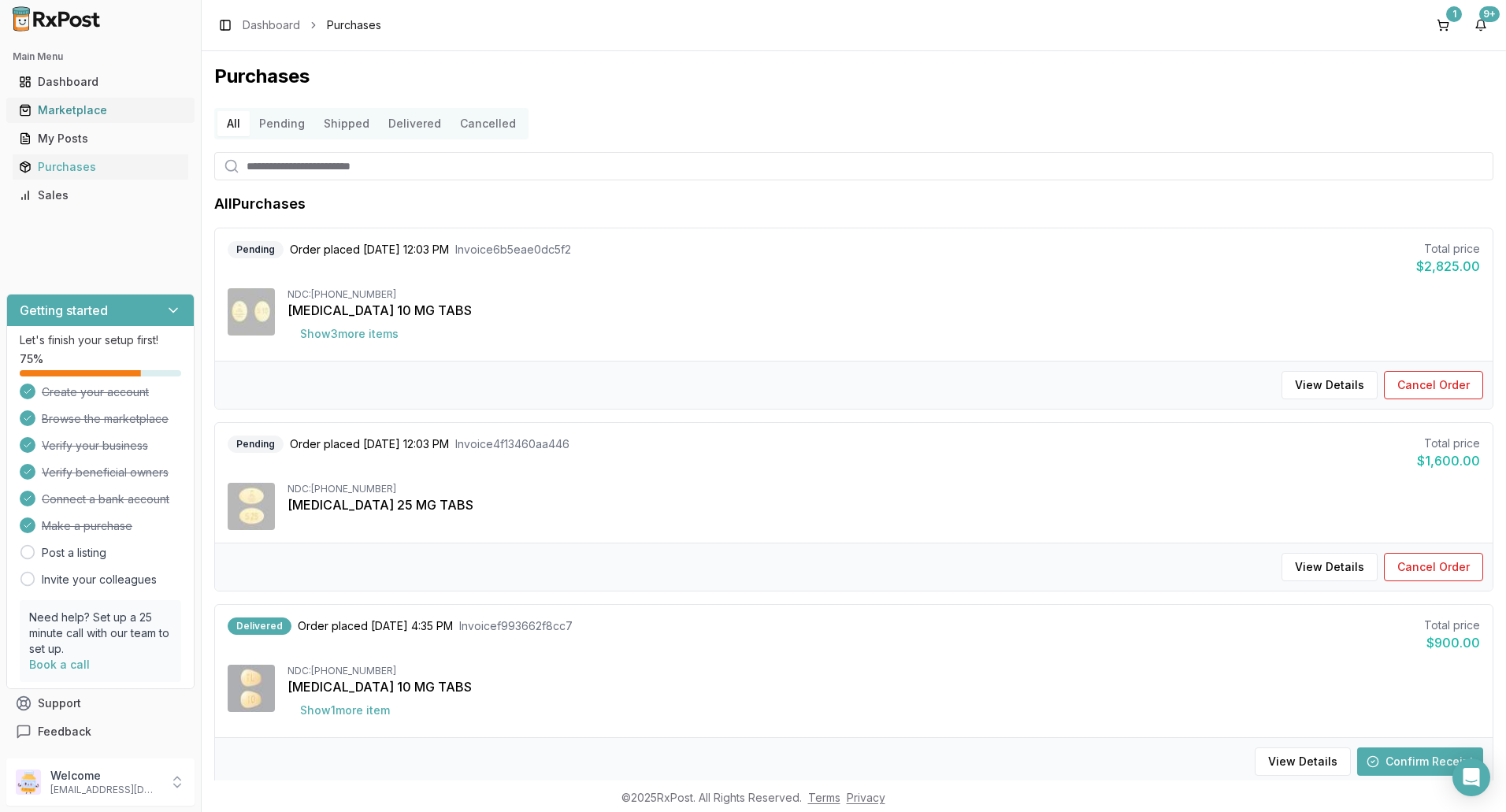
click at [85, 118] on link "Marketplace" at bounding box center [100, 110] width 176 height 29
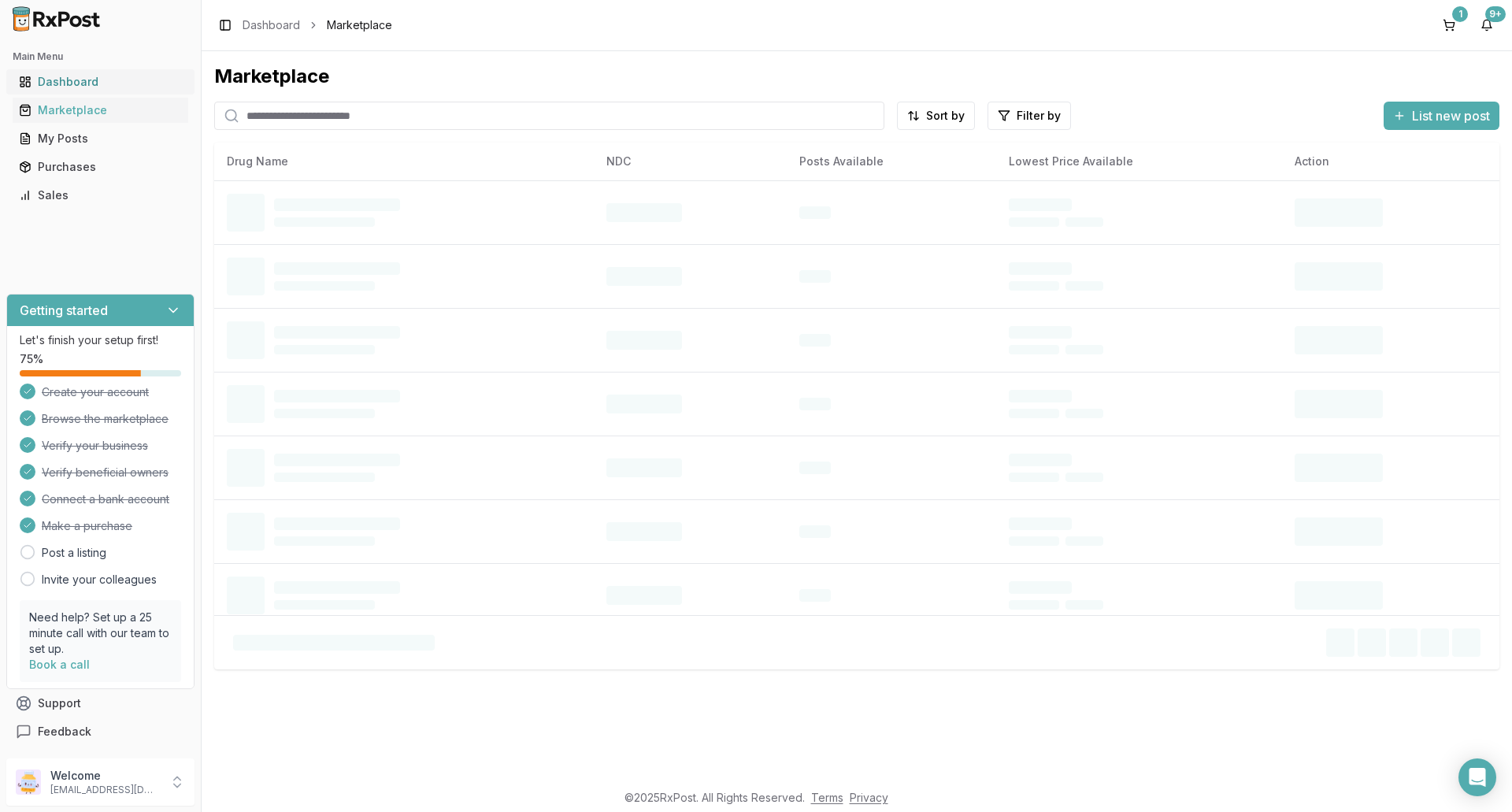
click at [70, 81] on div "Dashboard" at bounding box center [100, 82] width 163 height 16
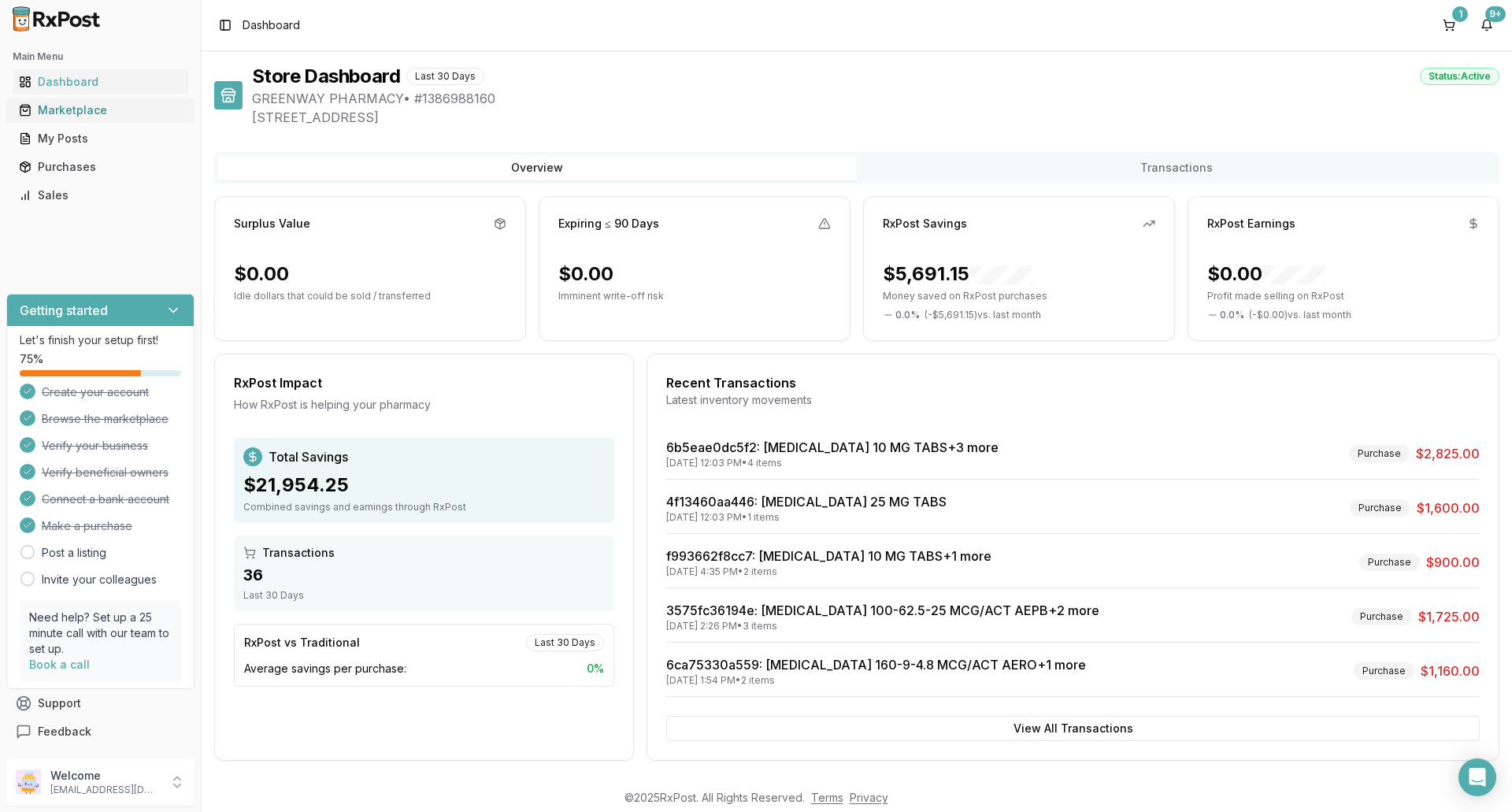
click at [89, 116] on div "Marketplace" at bounding box center [100, 110] width 163 height 16
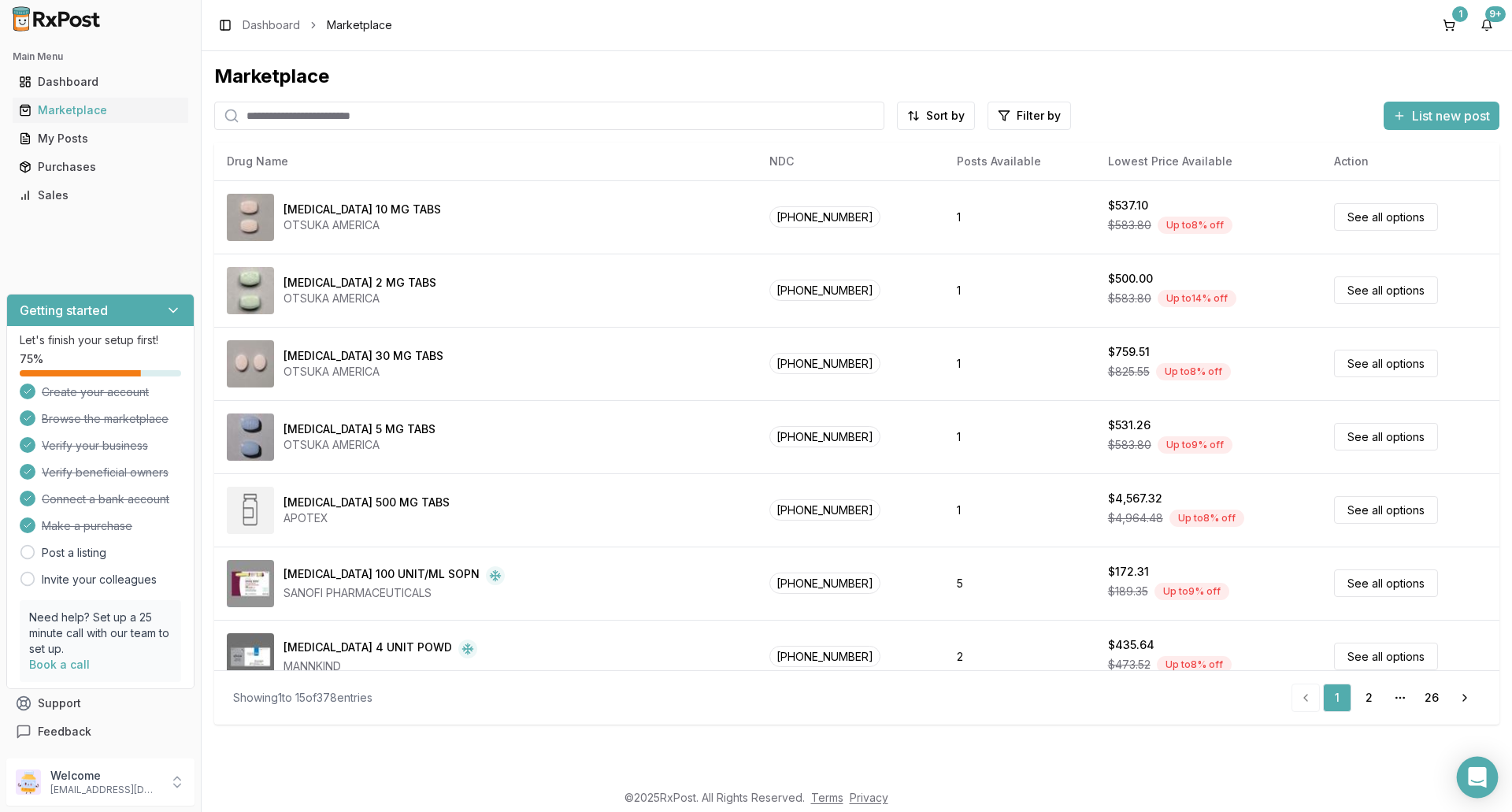
click at [1471, 779] on icon "Open Intercom Messenger" at bounding box center [1476, 777] width 18 height 21
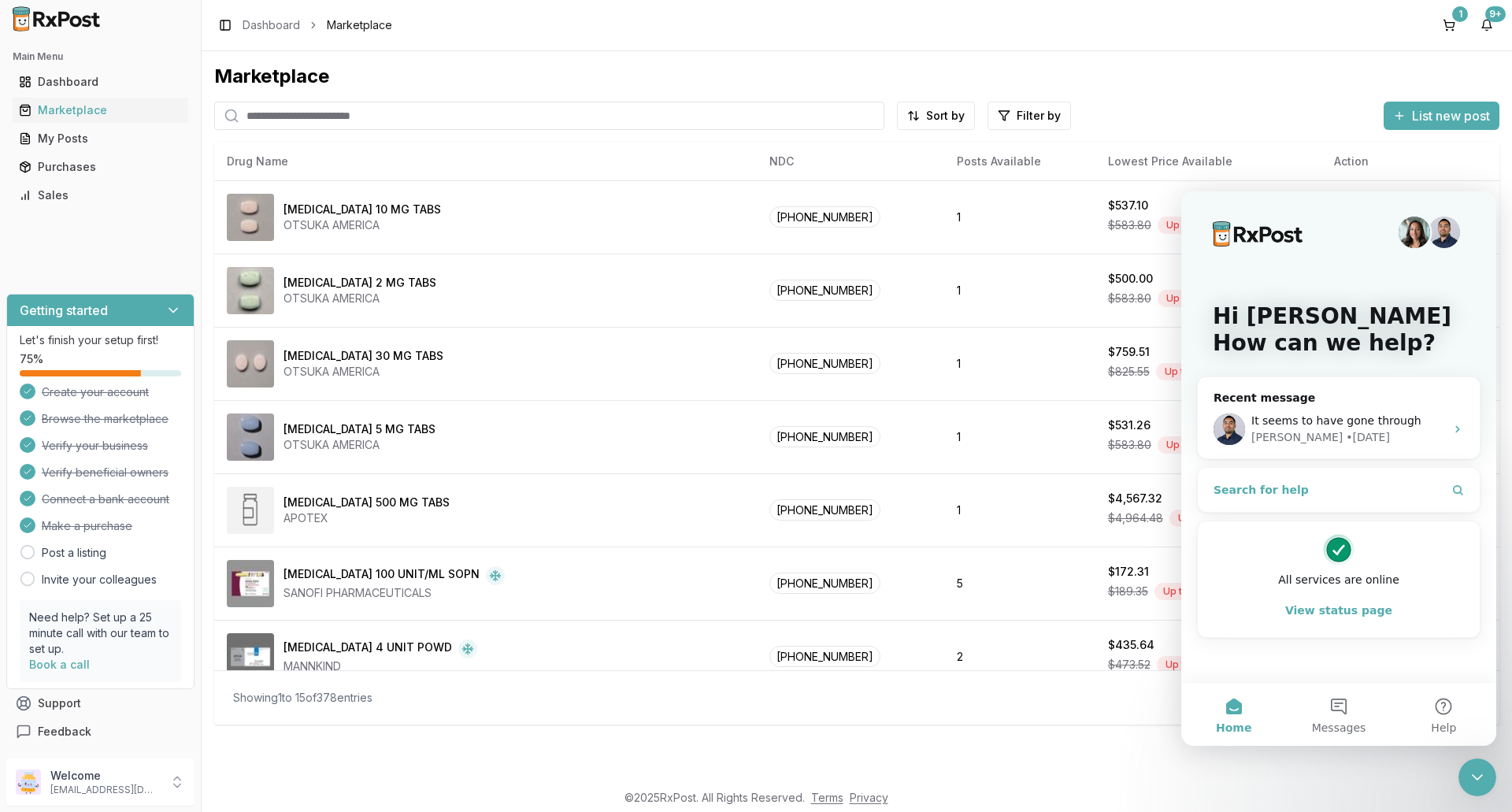
click at [1233, 491] on span "Search for help" at bounding box center [1261, 489] width 95 height 17
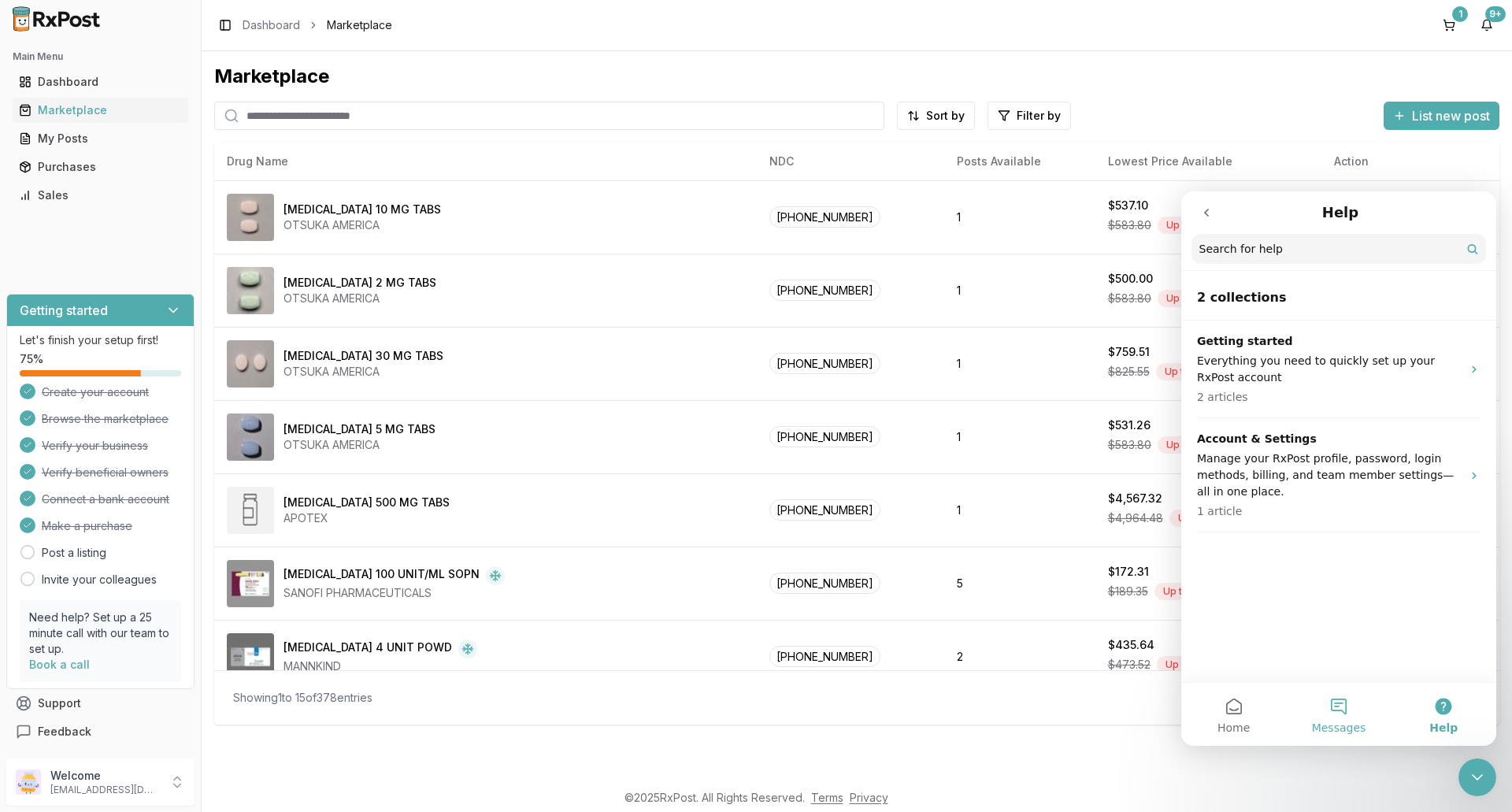
click at [1347, 707] on button "Messages" at bounding box center [1337, 714] width 104 height 63
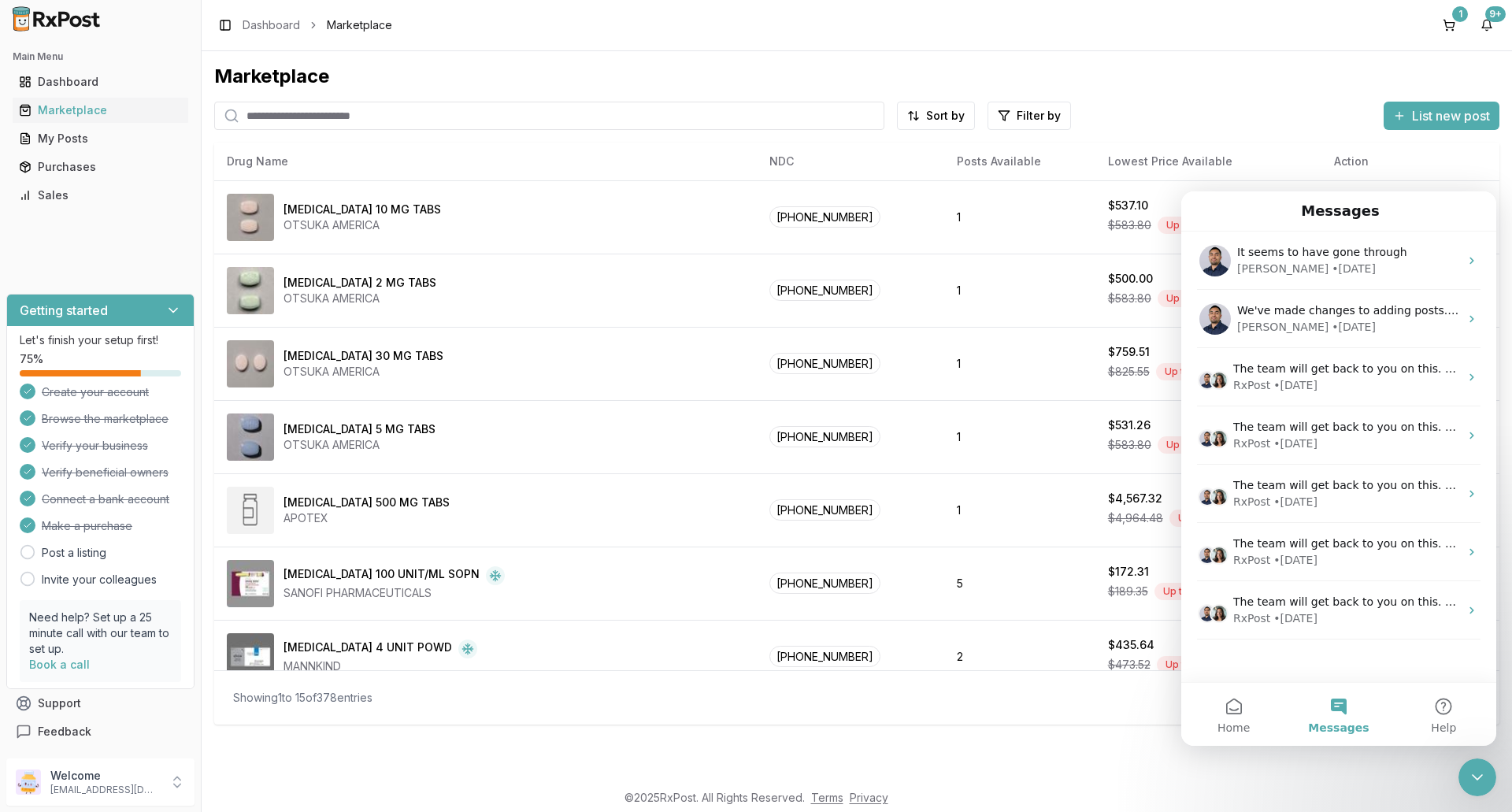
click at [1258, 680] on div "It seems to have gone through [PERSON_NAME] • [DATE] We've made changes to addi…" at bounding box center [1338, 457] width 315 height 451
click at [1257, 674] on div "It seems to have gone through [PERSON_NAME] • [DATE] We've made changes to addi…" at bounding box center [1338, 457] width 315 height 451
click at [1228, 722] on span "Home" at bounding box center [1233, 727] width 33 height 11
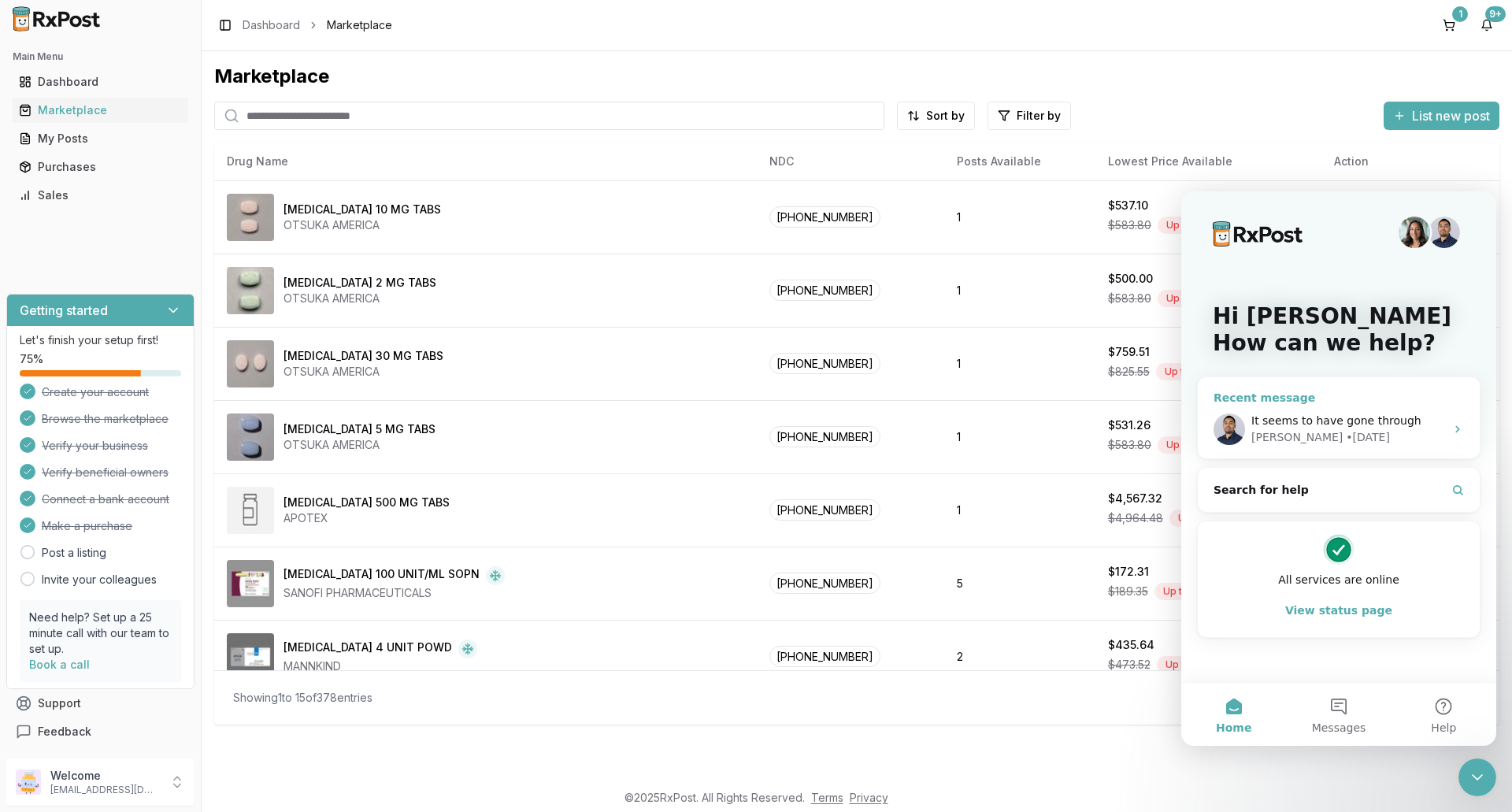
click at [1330, 421] on span "It seems to have gone through" at bounding box center [1335, 420] width 170 height 13
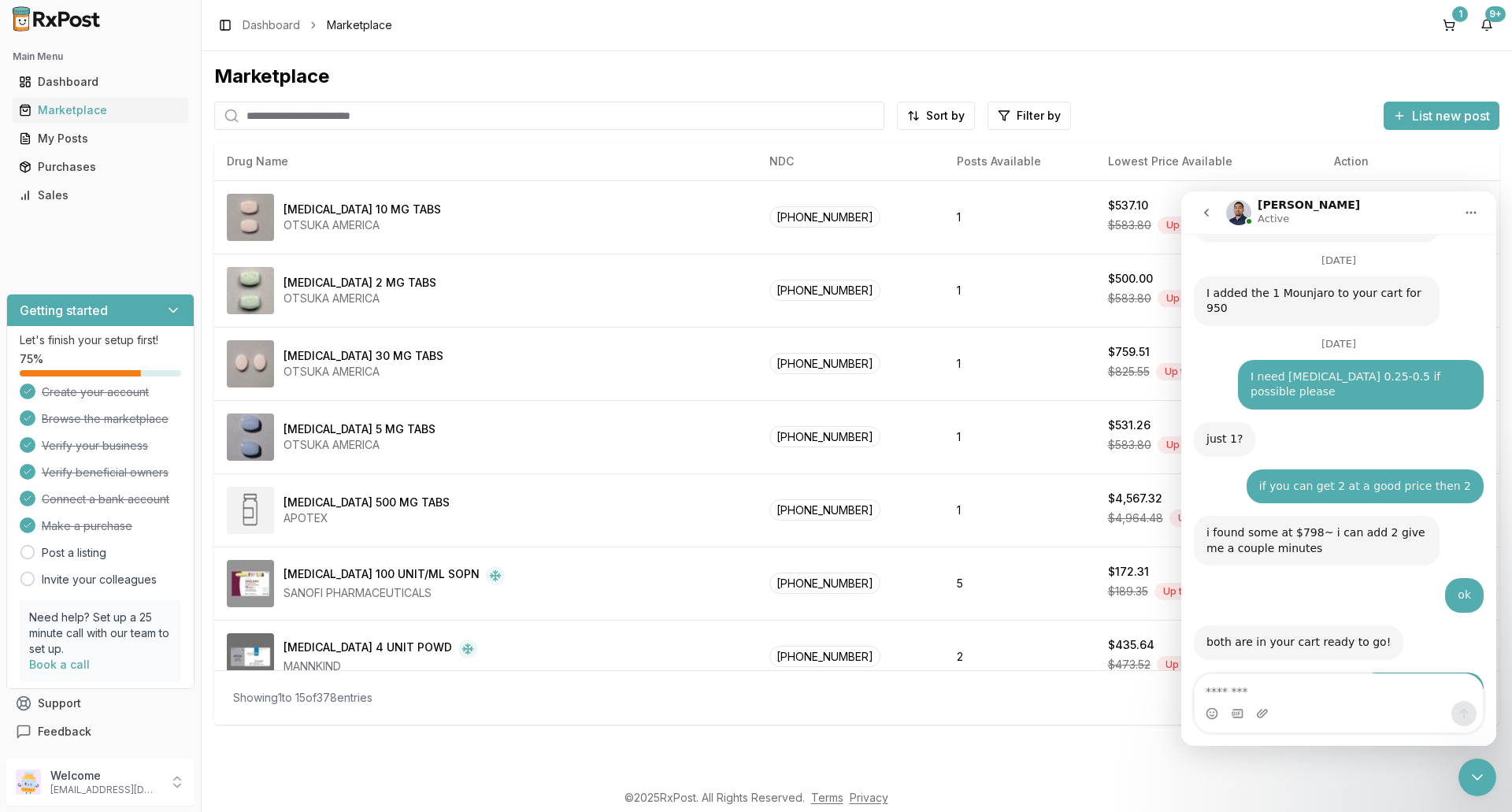
scroll to position [12309, 0]
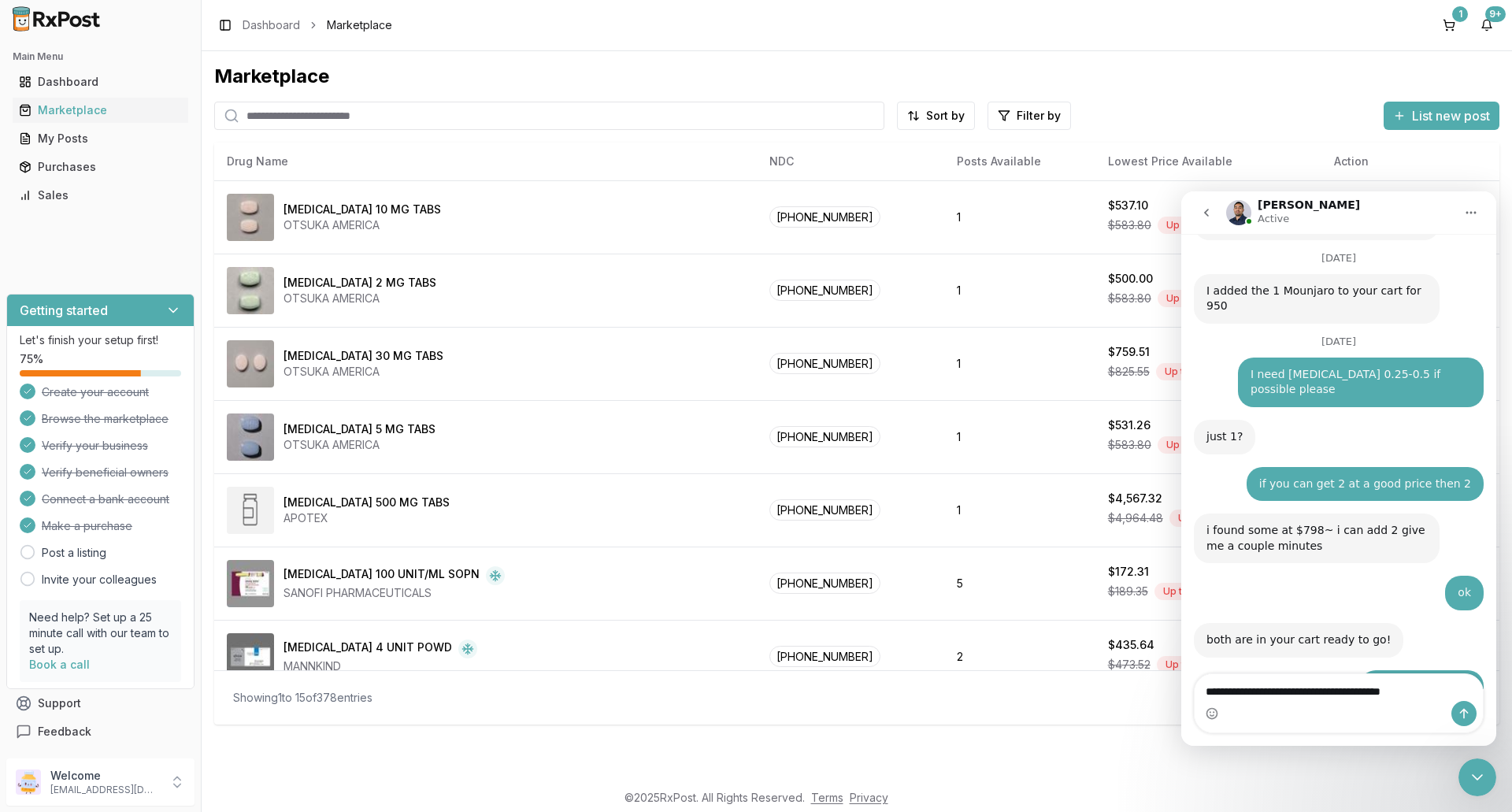
type textarea "**********"
click at [1464, 718] on icon "Send a message…" at bounding box center [1463, 713] width 13 height 13
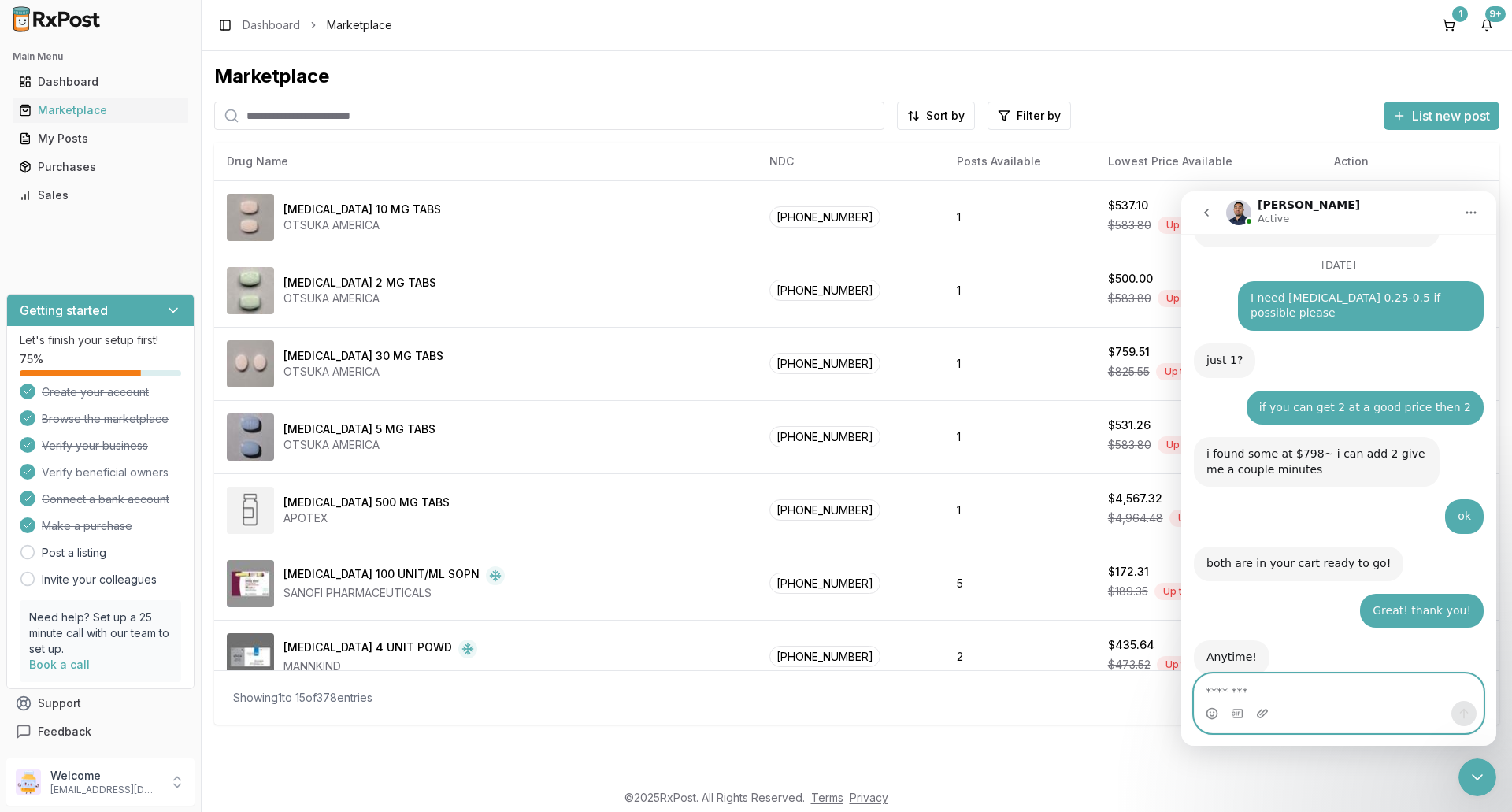
scroll to position [12393, 0]
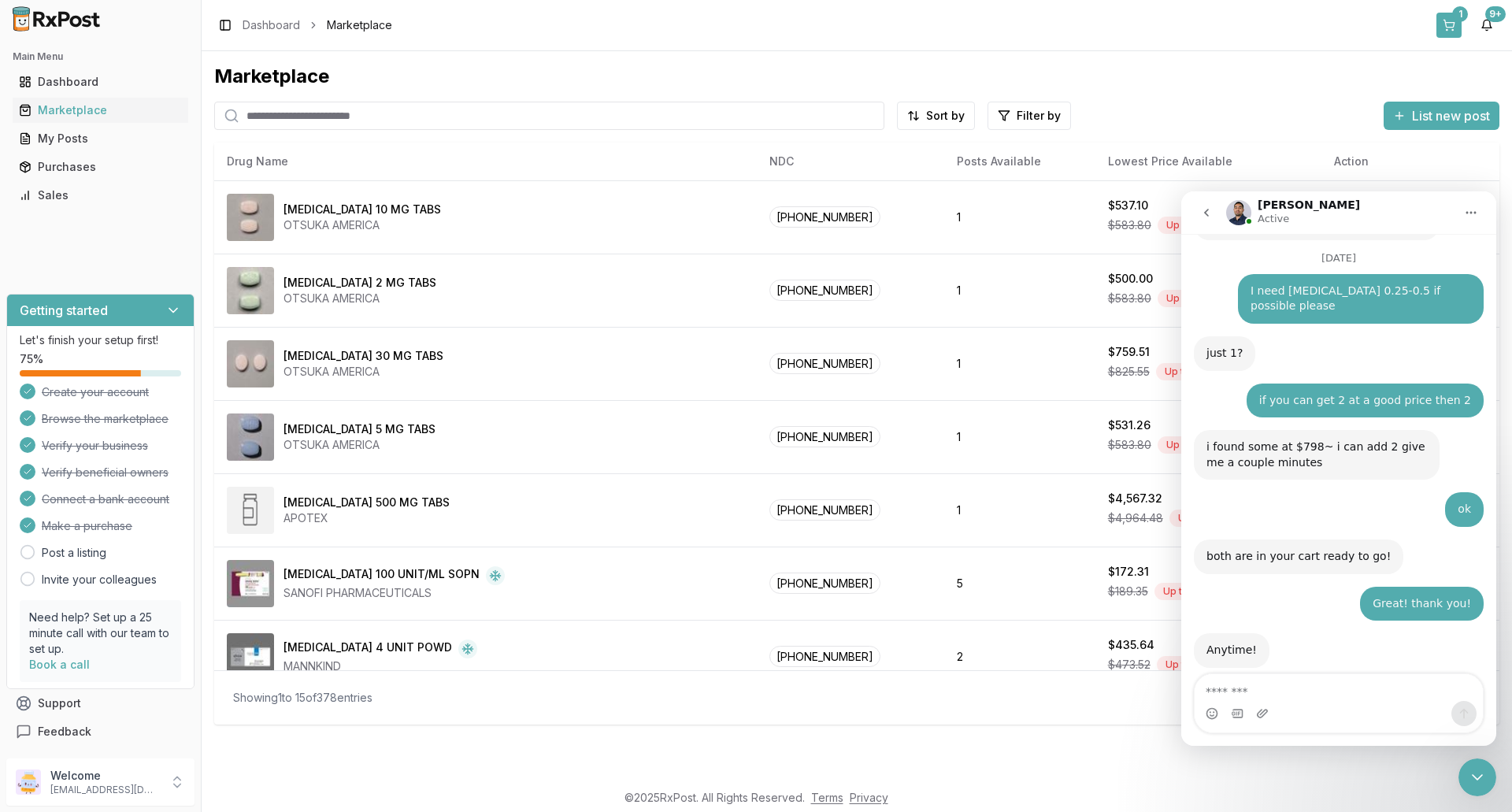
click at [1457, 18] on div "1" at bounding box center [1460, 14] width 16 height 16
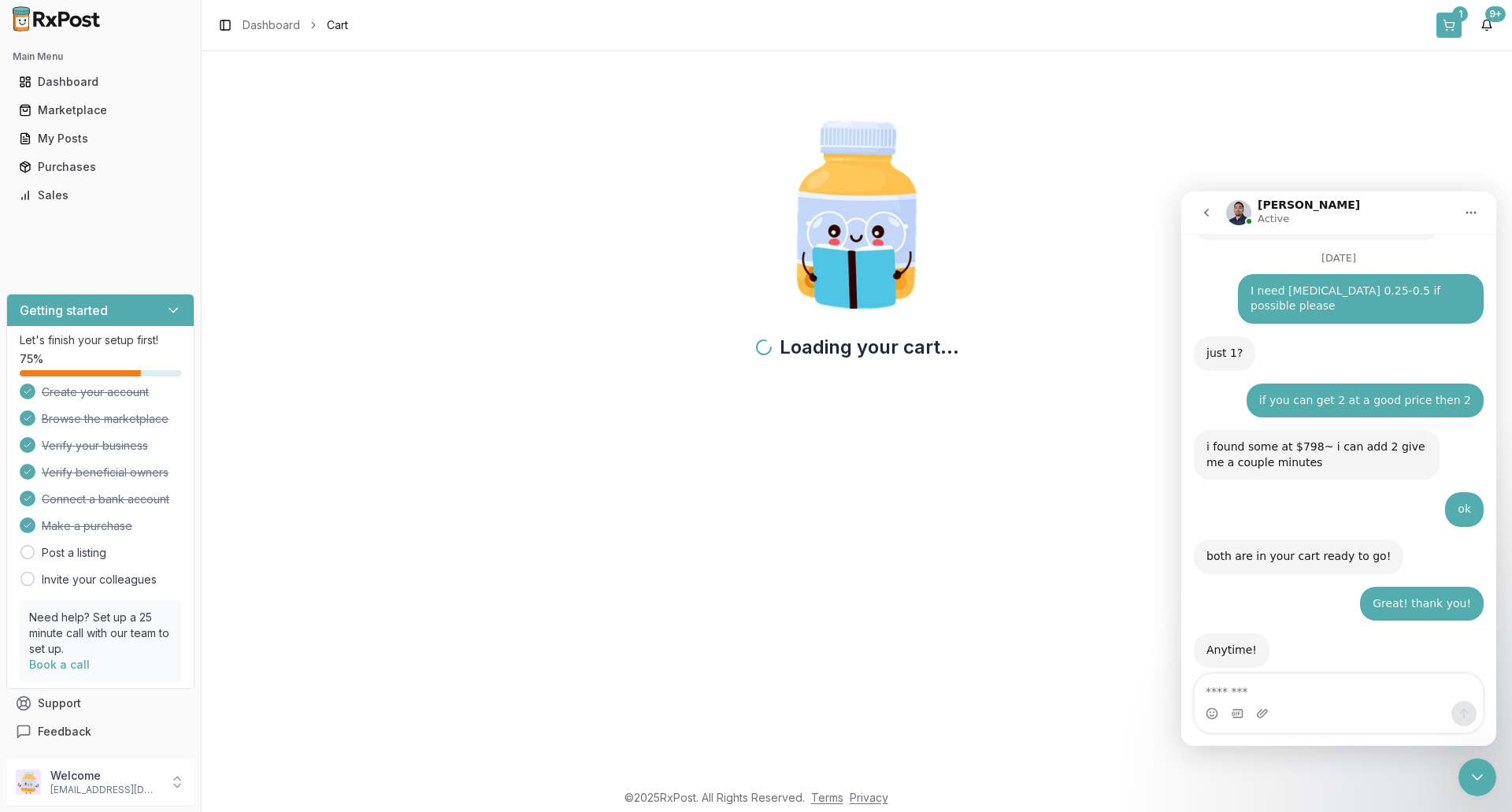
click at [1452, 21] on button "1" at bounding box center [1448, 25] width 25 height 25
click at [1065, 334] on div "Loading your cart..." at bounding box center [857, 246] width 1285 height 365
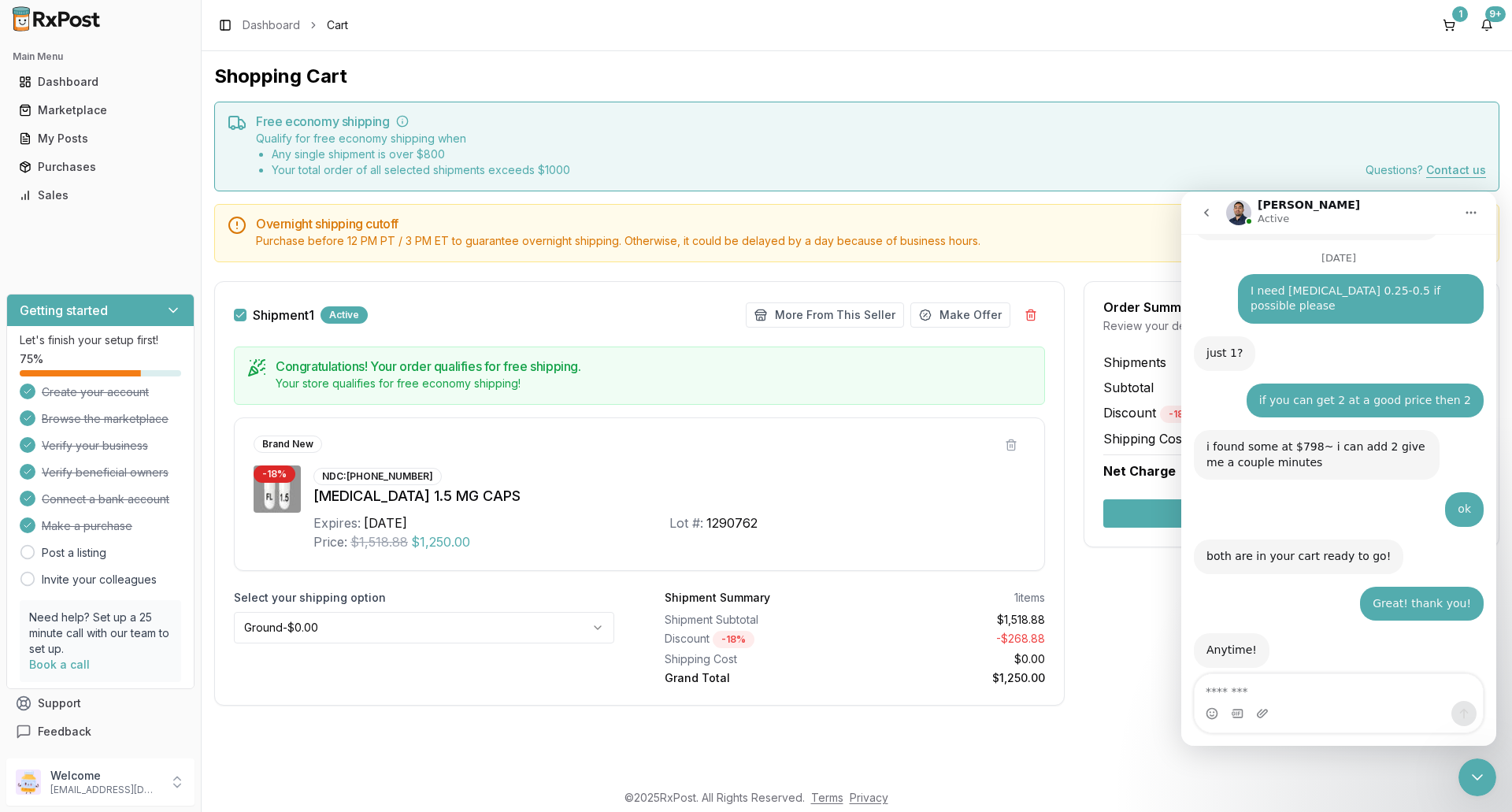
drag, startPoint x: 2788, startPoint y: 1458, endPoint x: 1468, endPoint y: 776, distance: 1485.8
click at [1473, 776] on icon "Close Intercom Messenger" at bounding box center [1476, 777] width 11 height 6
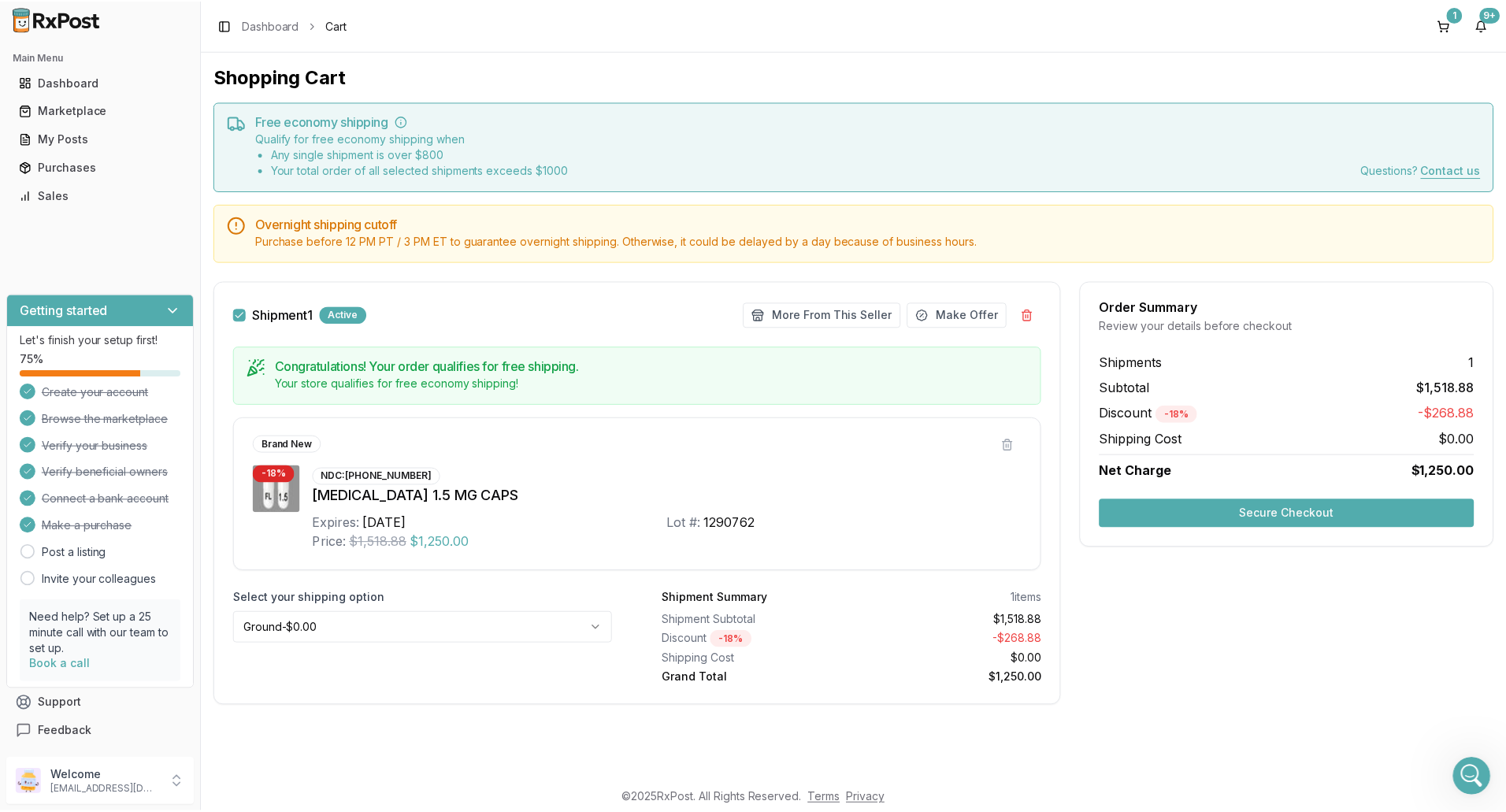
scroll to position [12393, 0]
click at [44, 166] on div "Purchases" at bounding box center [100, 167] width 163 height 16
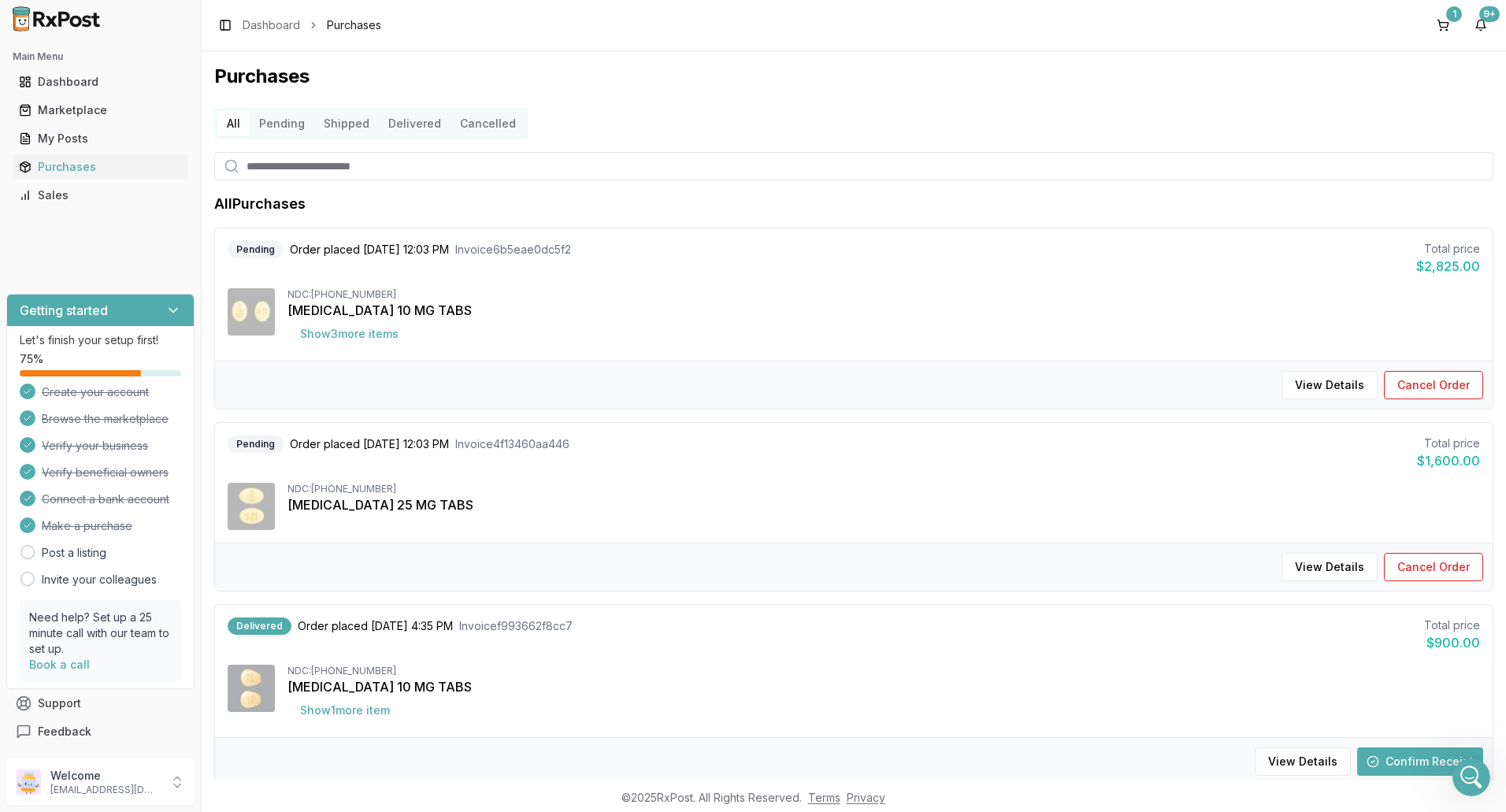
click at [256, 326] on img at bounding box center [251, 312] width 48 height 48
click at [336, 337] on button "Show 3 more item s" at bounding box center [349, 334] width 124 height 29
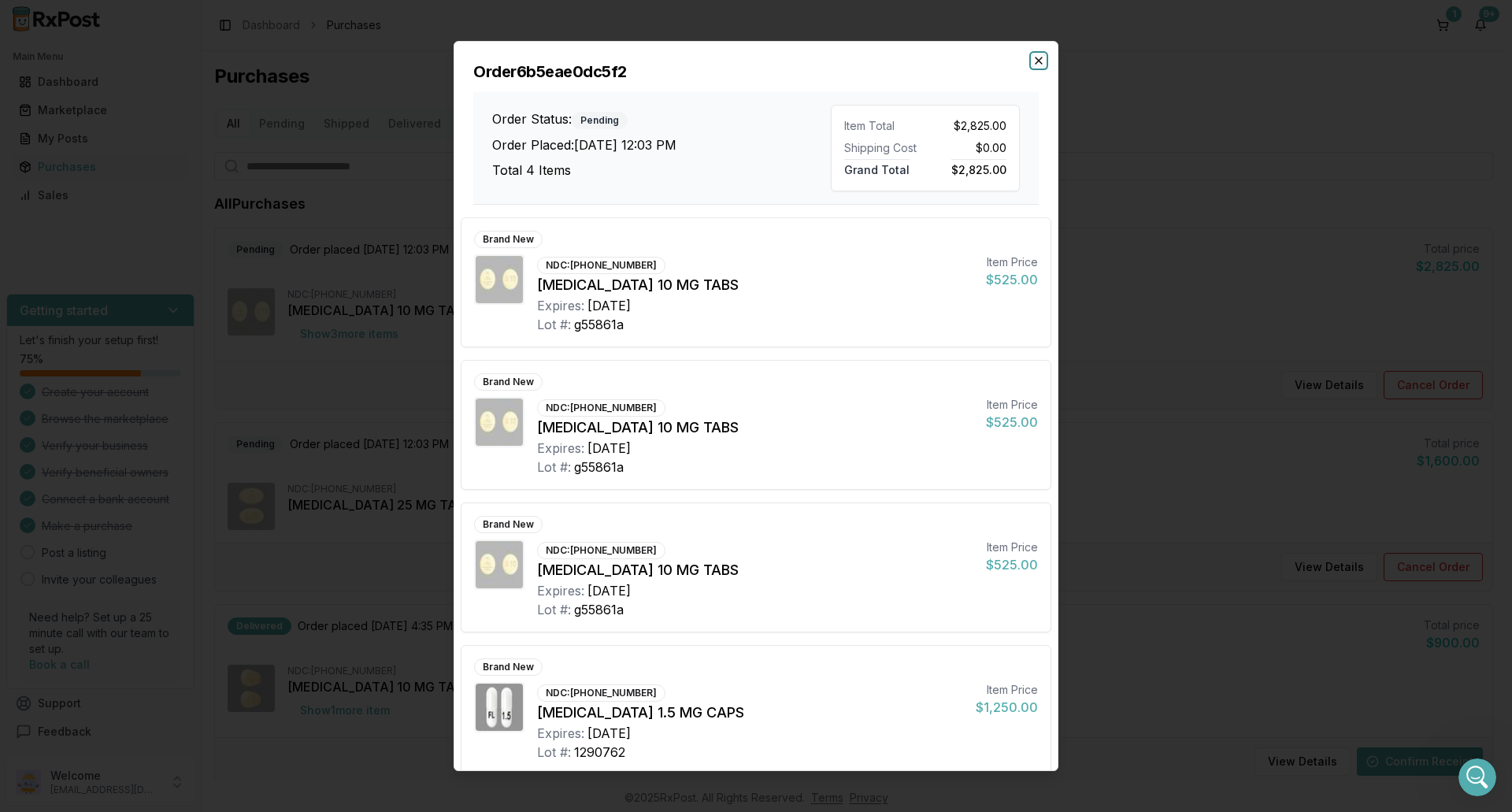
click at [1039, 59] on icon "button" at bounding box center [1038, 61] width 13 height 13
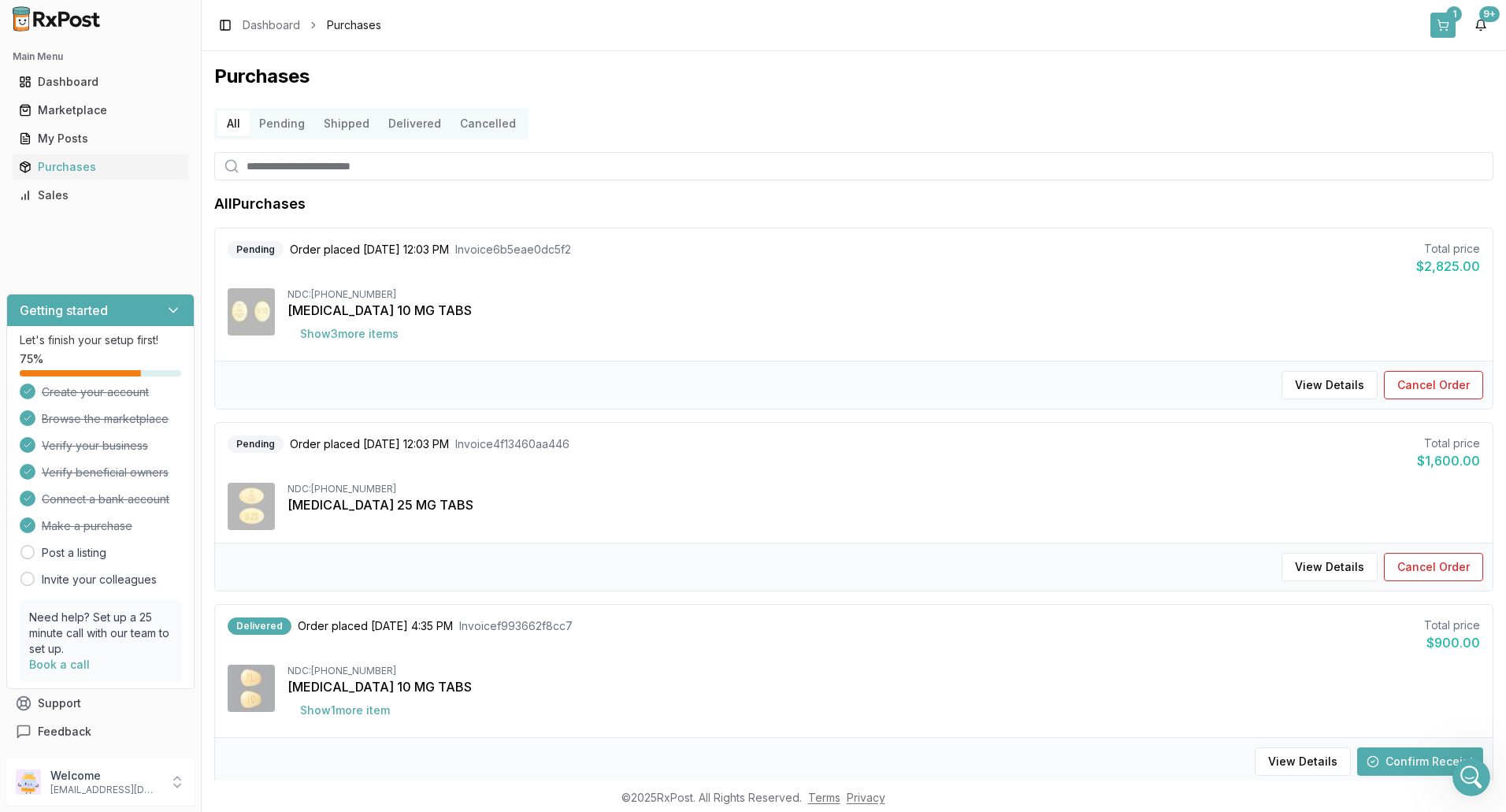
click at [1451, 21] on div "1" at bounding box center [1453, 14] width 16 height 16
click at [1446, 16] on div "1" at bounding box center [1453, 14] width 16 height 16
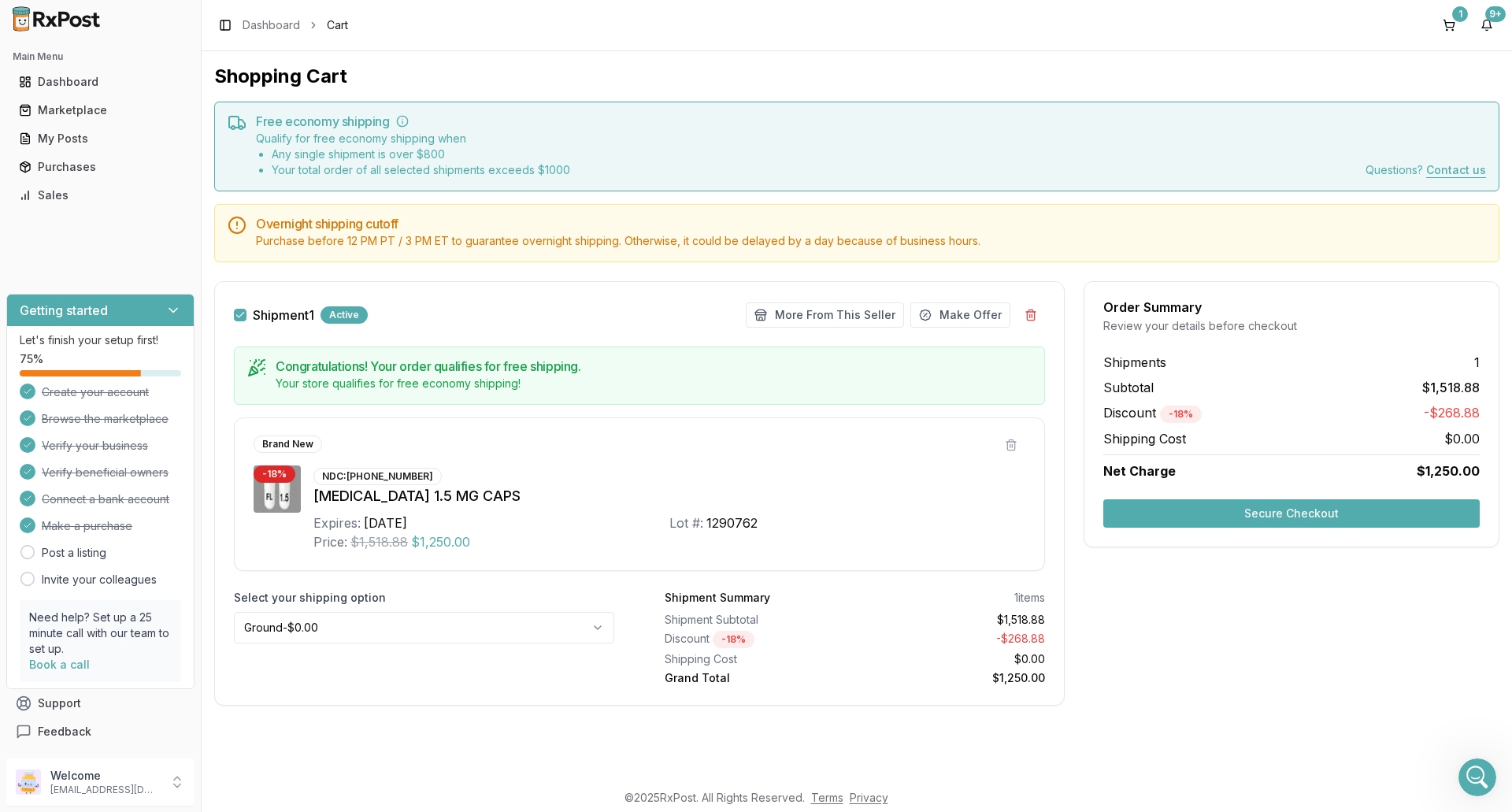
click at [1324, 512] on button "Secure Checkout" at bounding box center [1291, 513] width 376 height 29
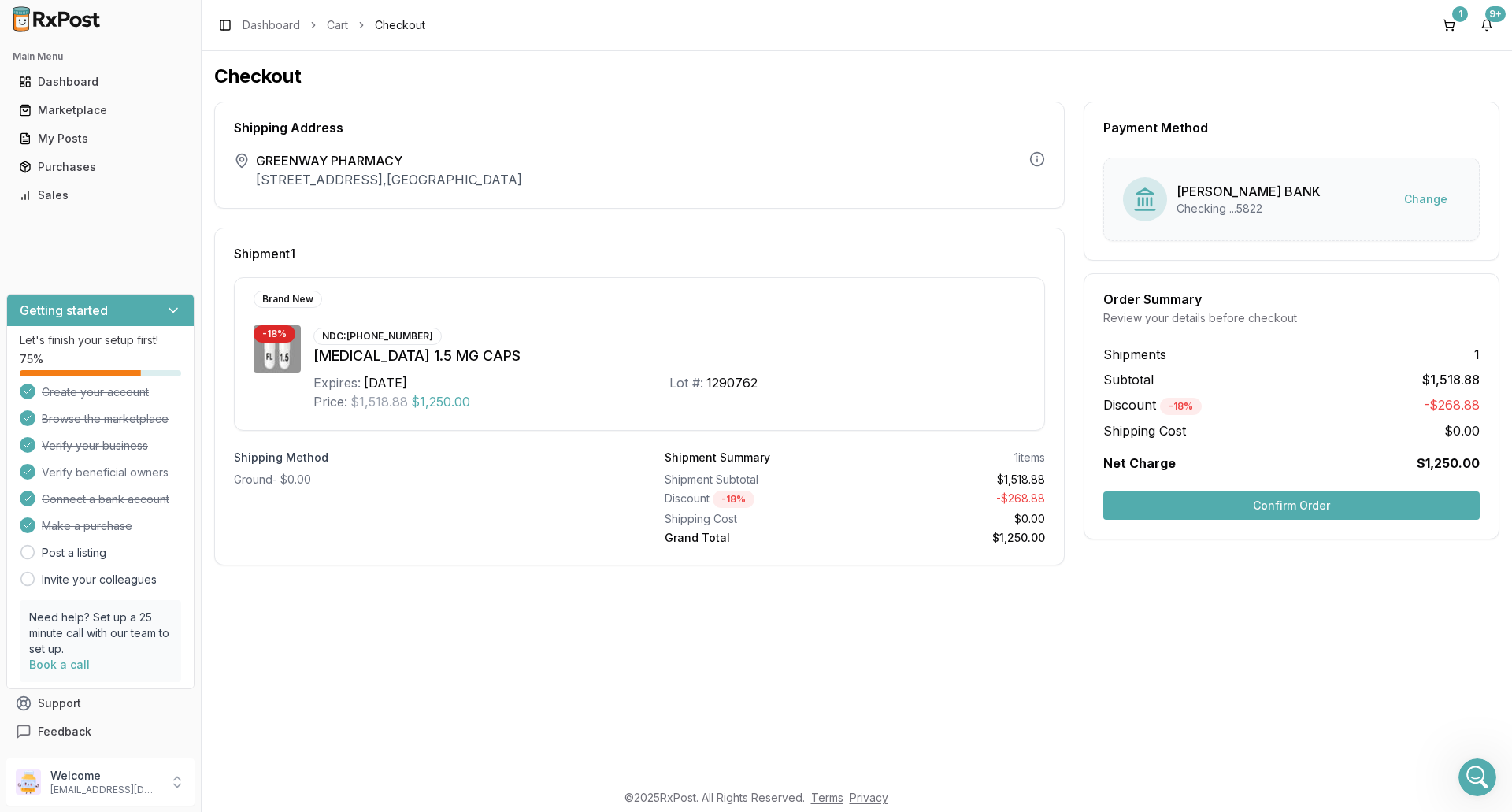
click at [1287, 506] on button "Confirm Order" at bounding box center [1291, 505] width 376 height 29
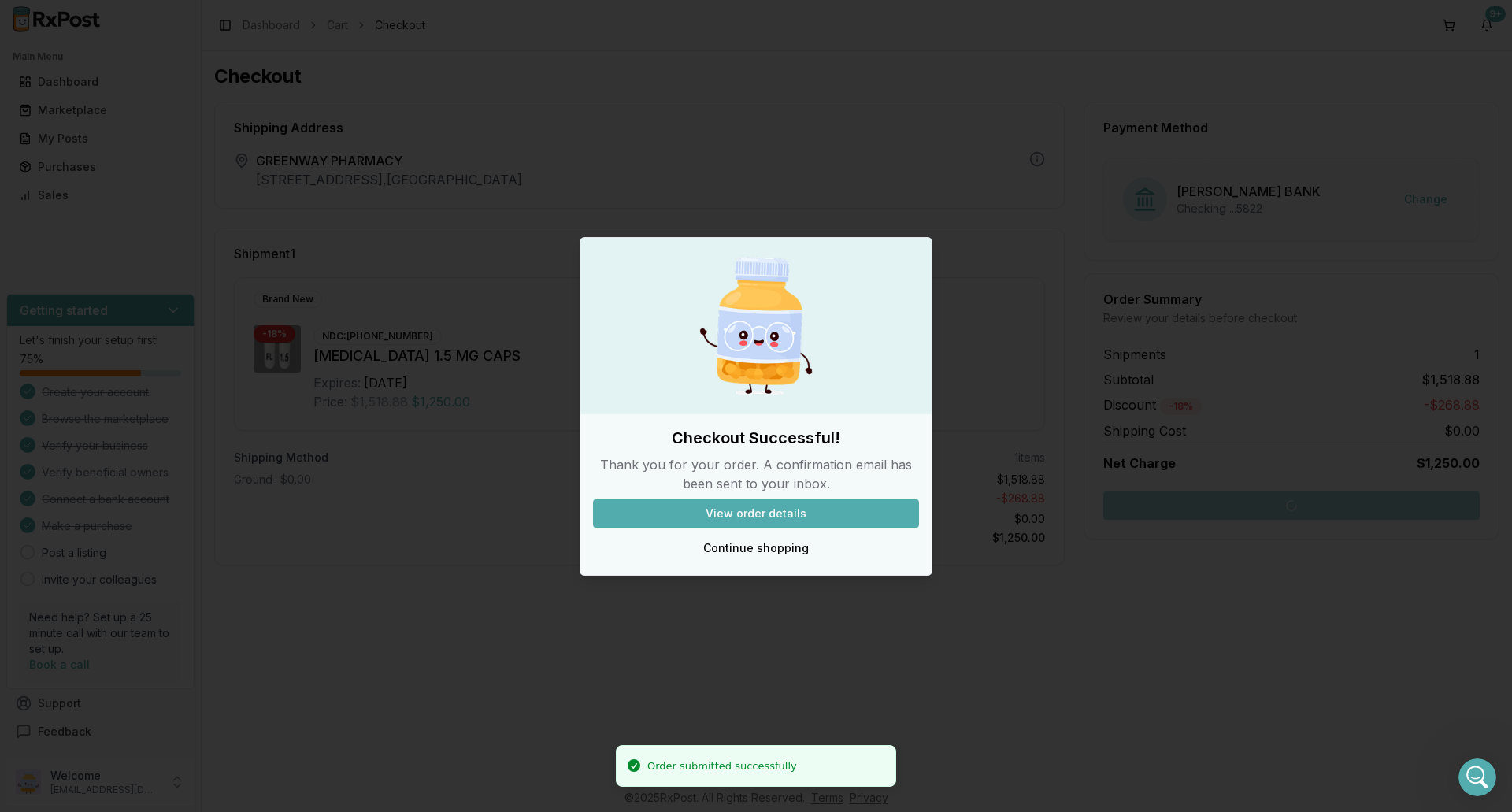
click at [884, 653] on div at bounding box center [756, 406] width 1512 height 812
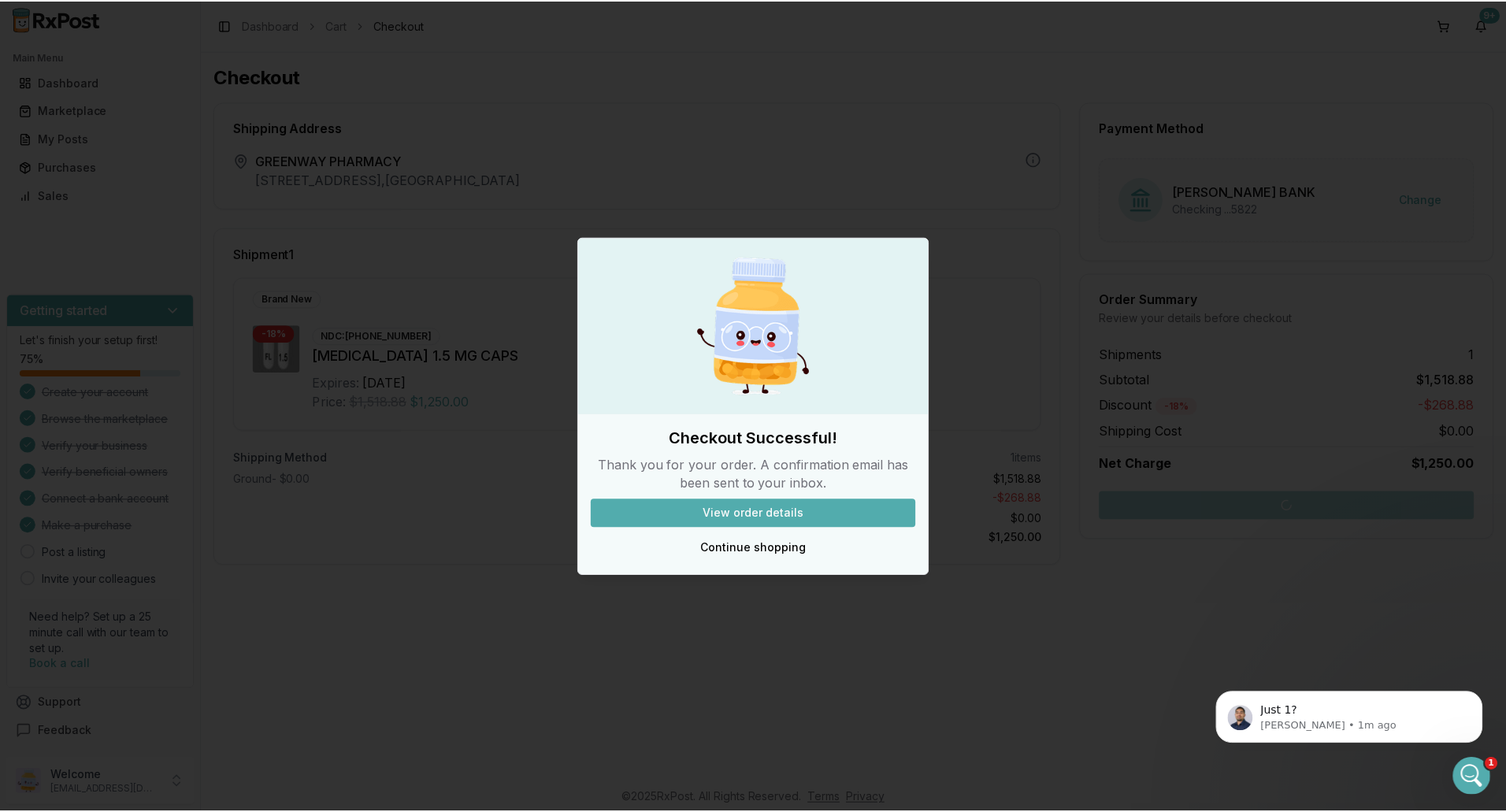
scroll to position [12440, 0]
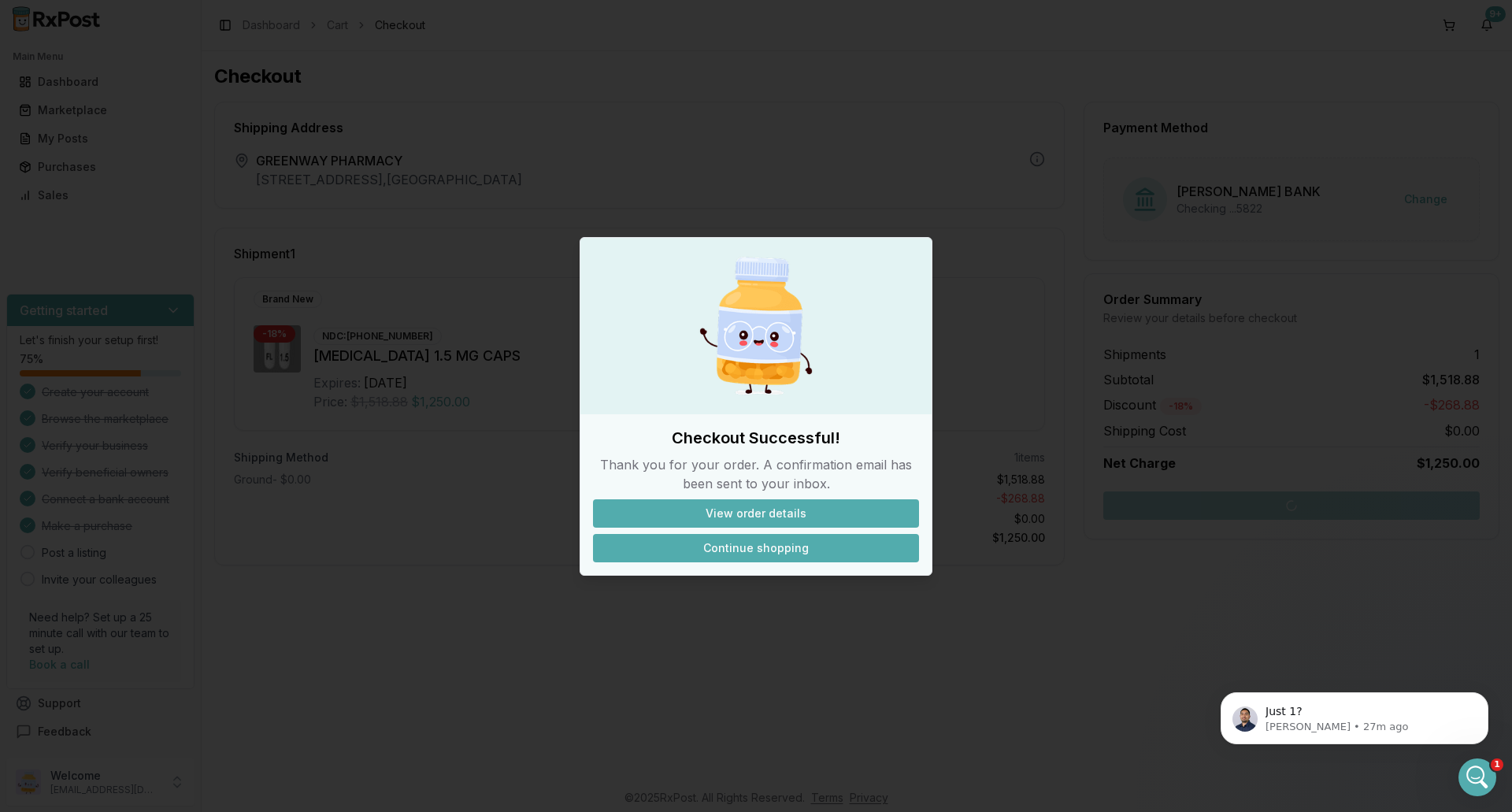
click at [721, 554] on button "Continue shopping" at bounding box center [756, 548] width 326 height 29
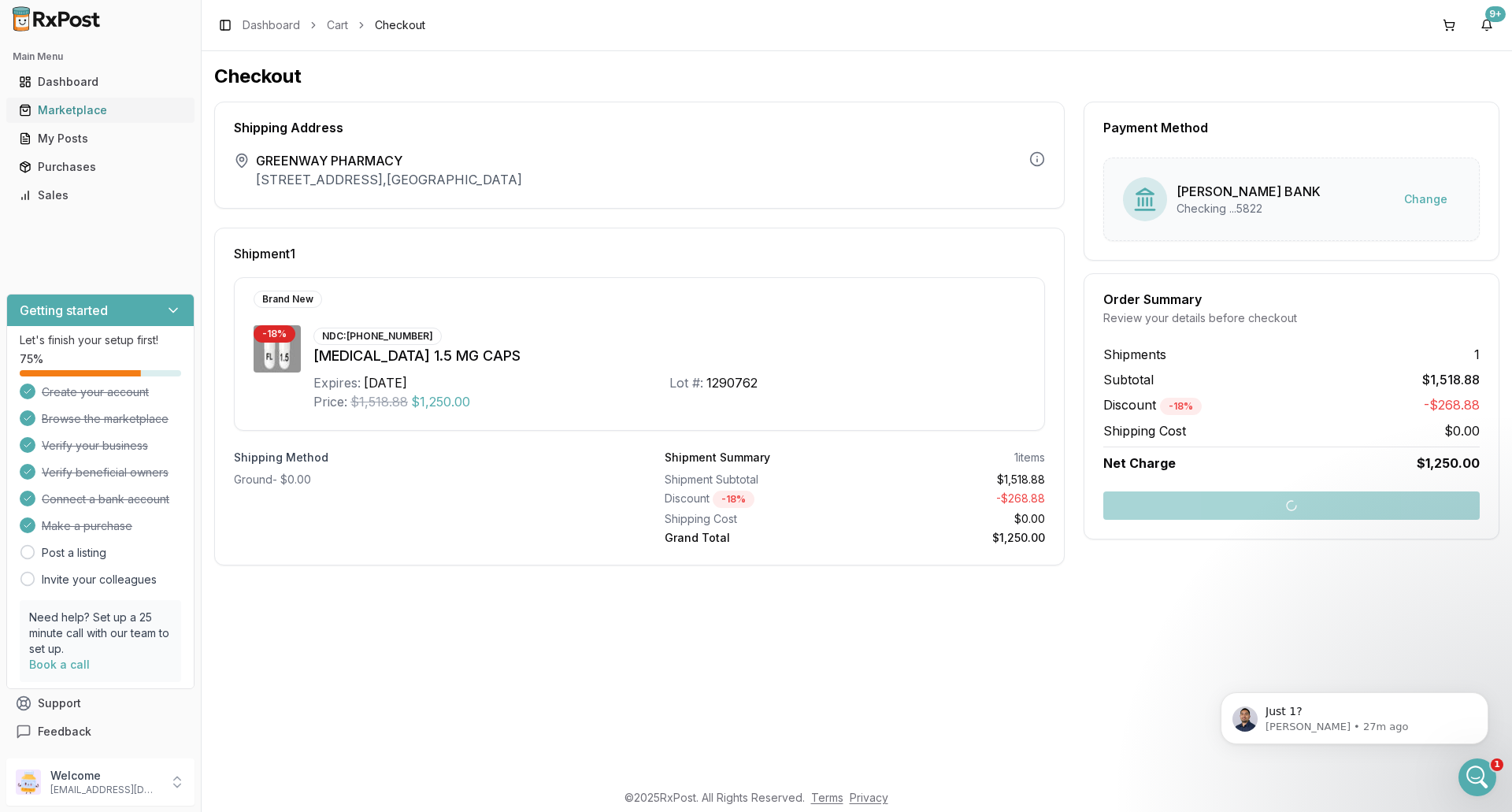
click at [74, 112] on div "Marketplace" at bounding box center [100, 110] width 163 height 16
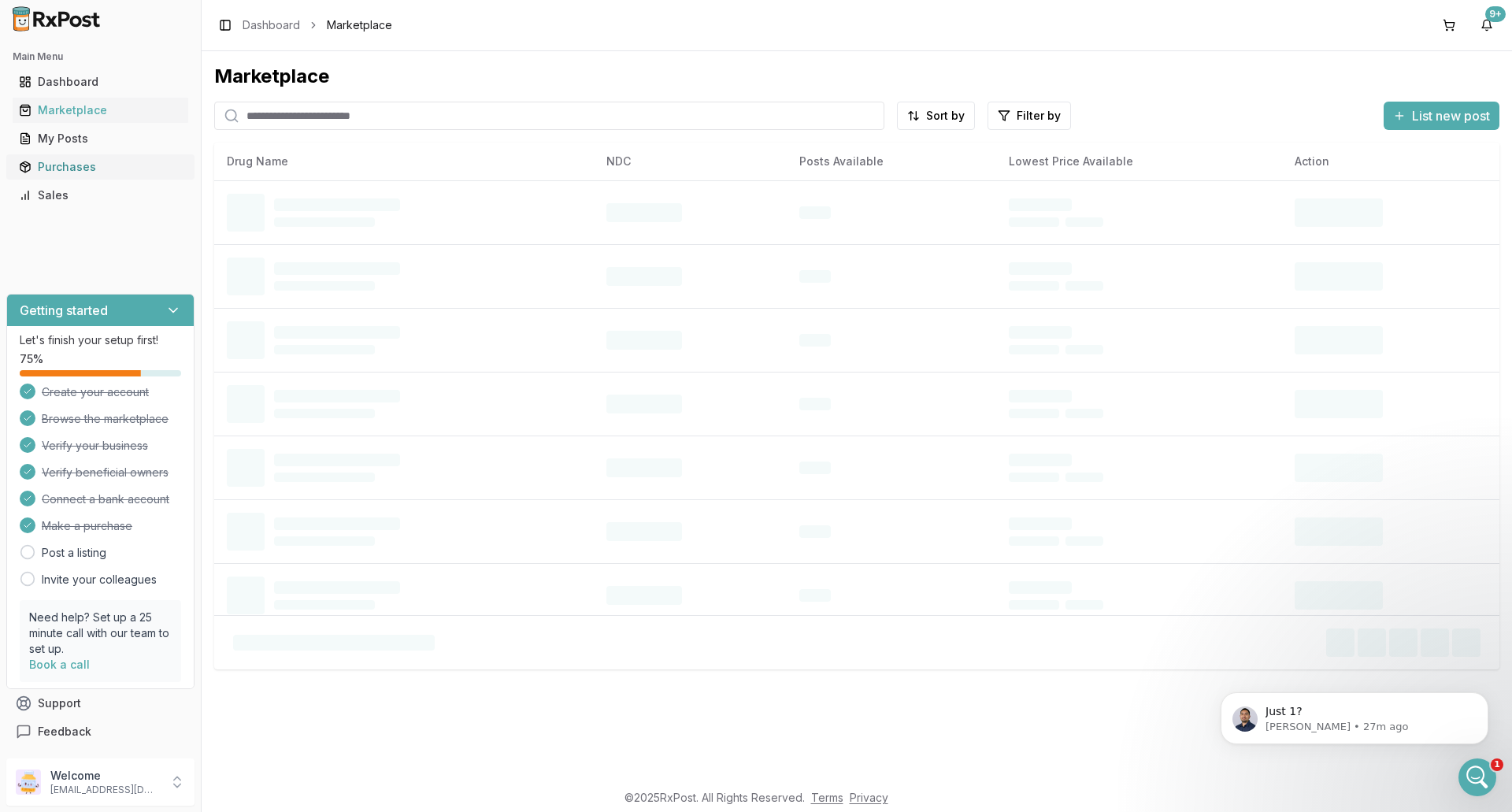
click at [85, 166] on div "Purchases" at bounding box center [100, 167] width 163 height 16
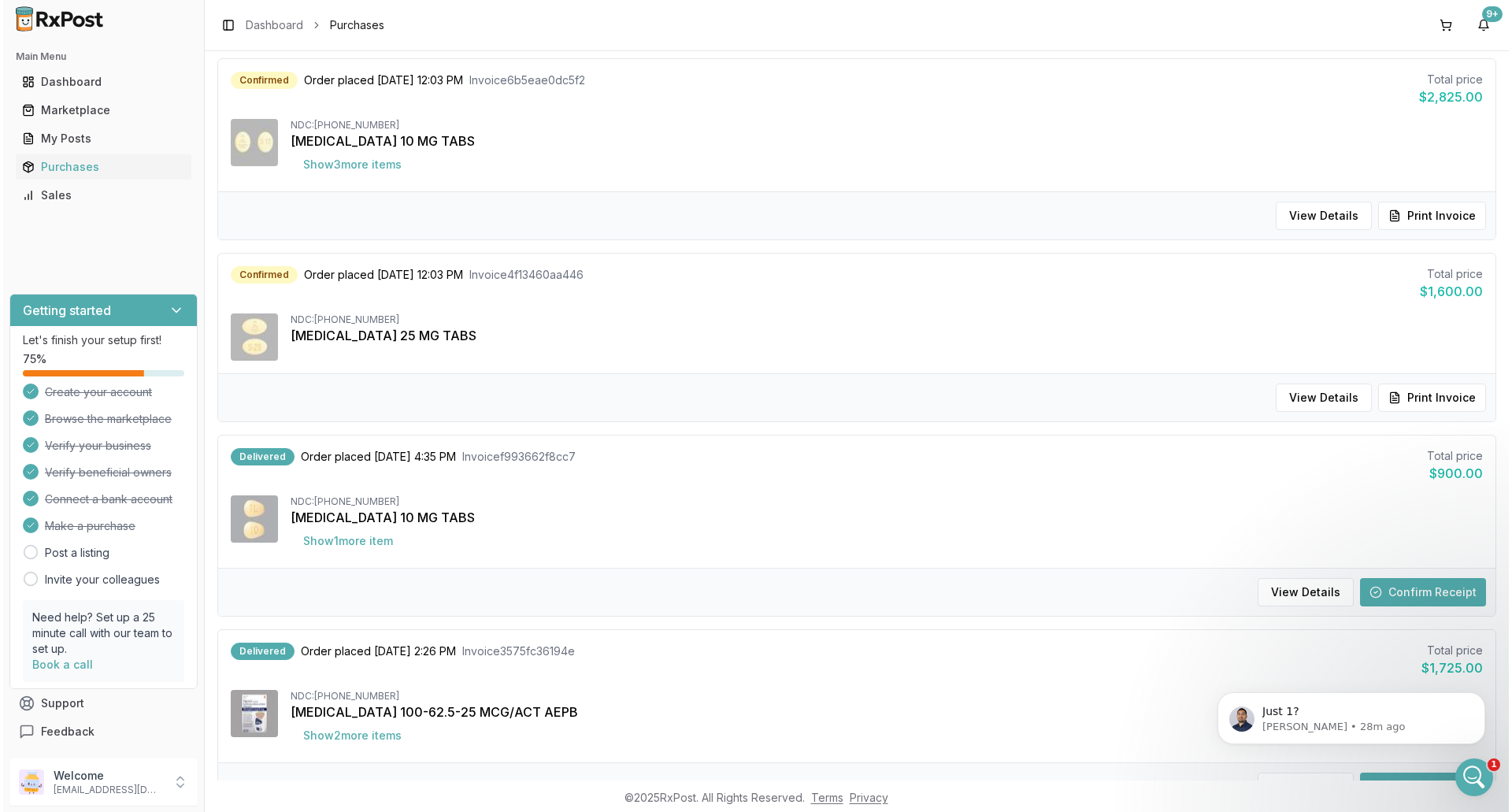
scroll to position [473, 0]
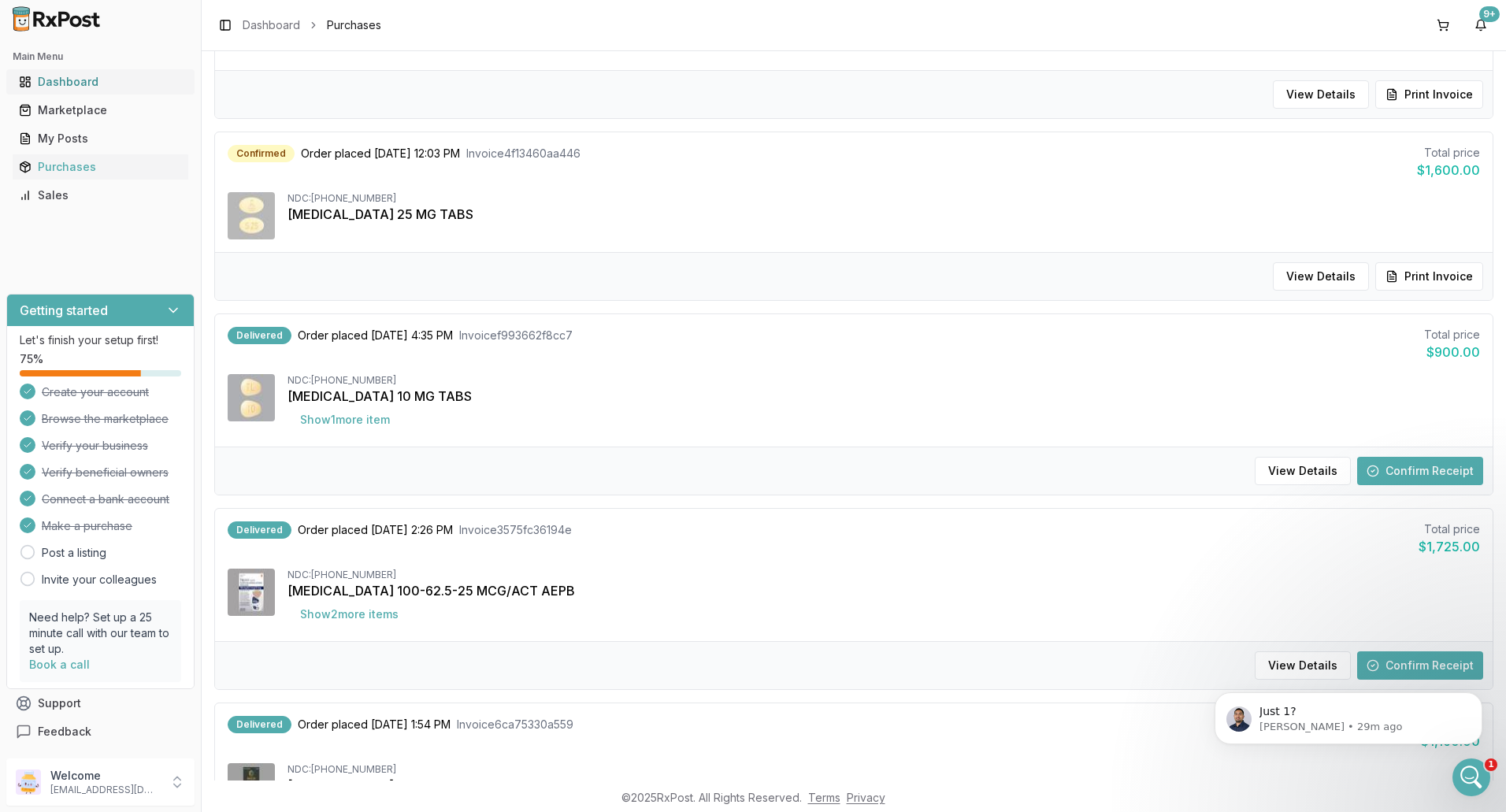
click at [76, 82] on div "Dashboard" at bounding box center [100, 82] width 163 height 16
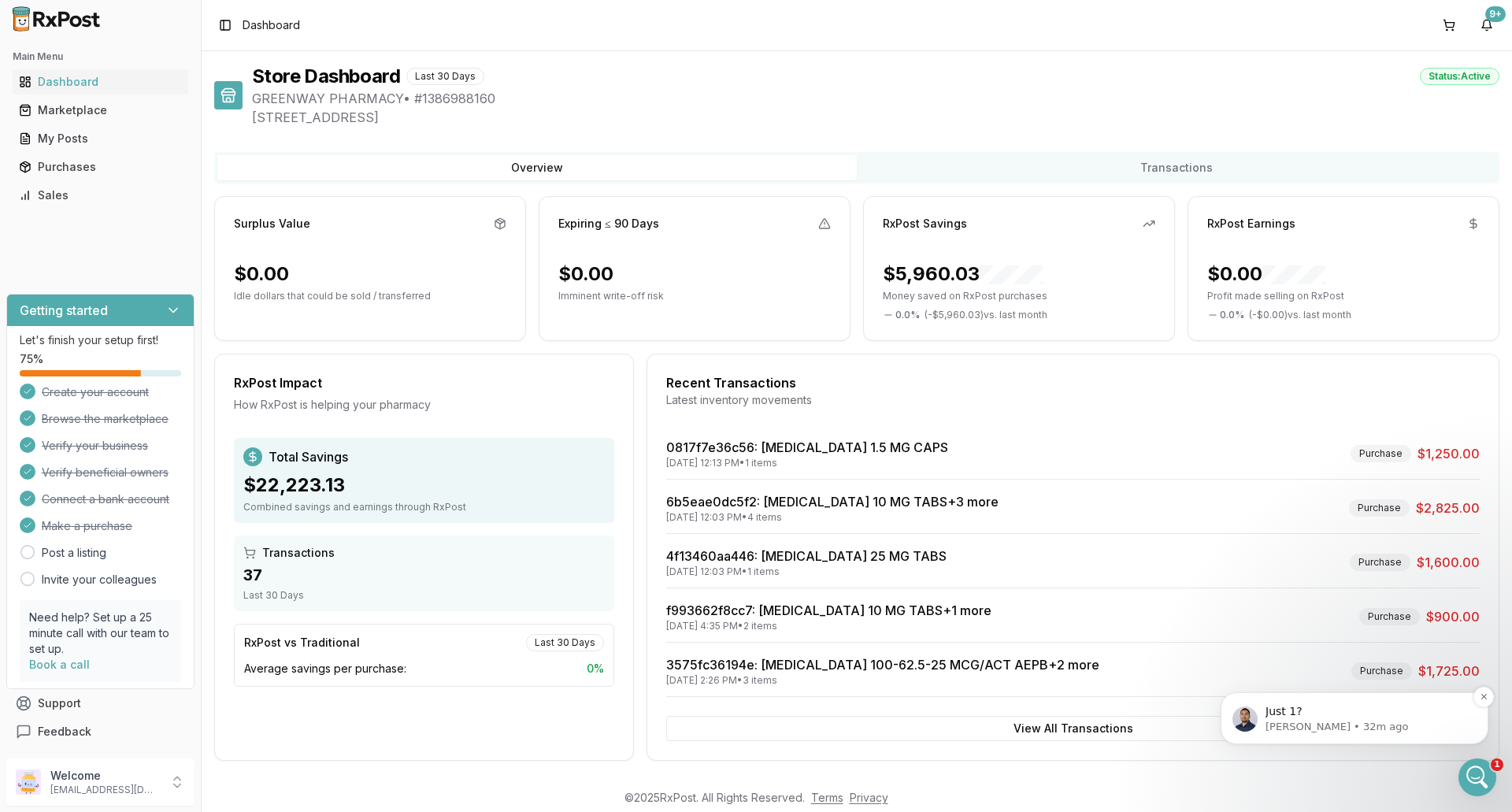
click at [1318, 726] on p "[PERSON_NAME] • 32m ago" at bounding box center [1367, 727] width 204 height 14
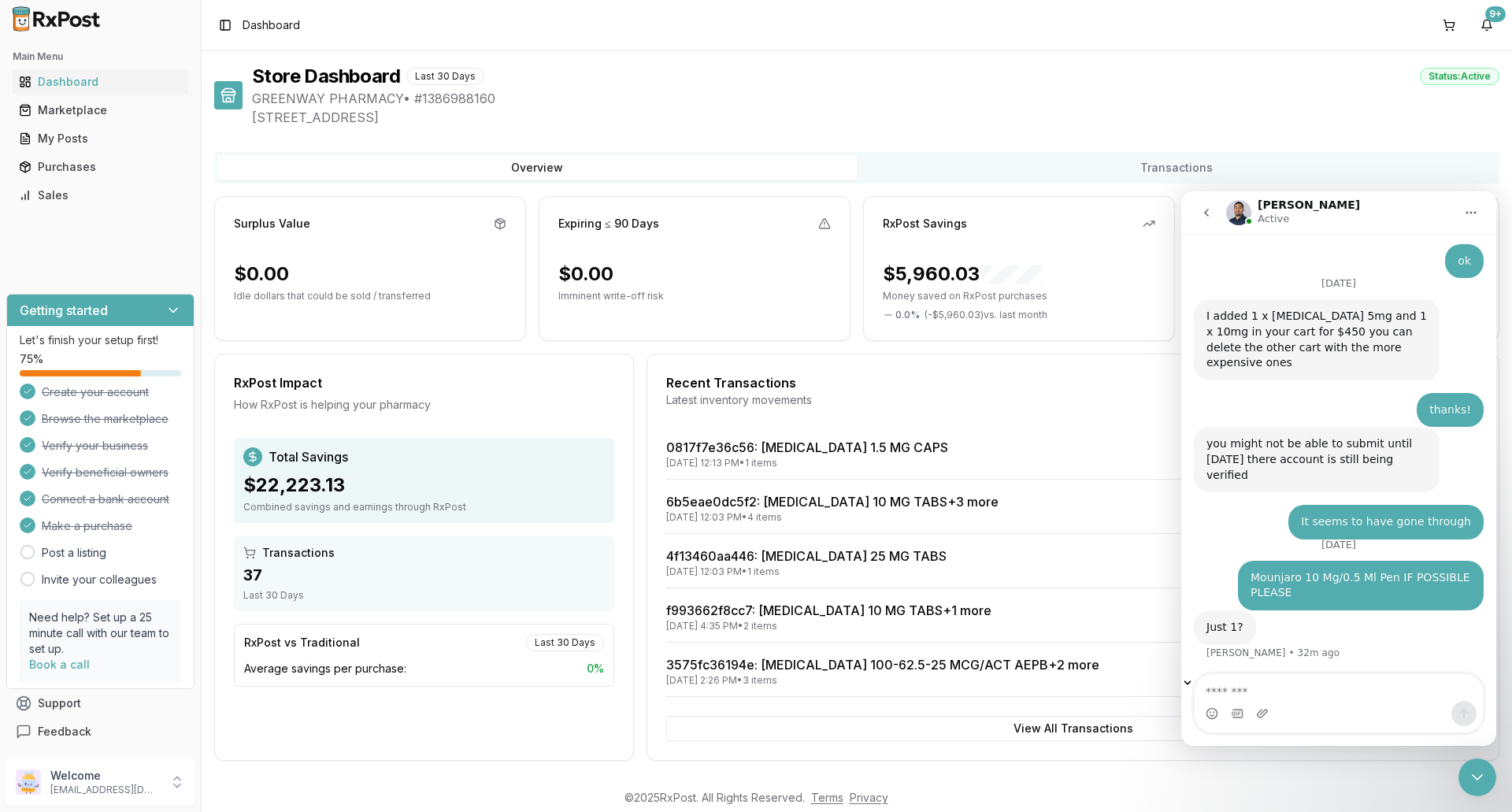
scroll to position [12466, 0]
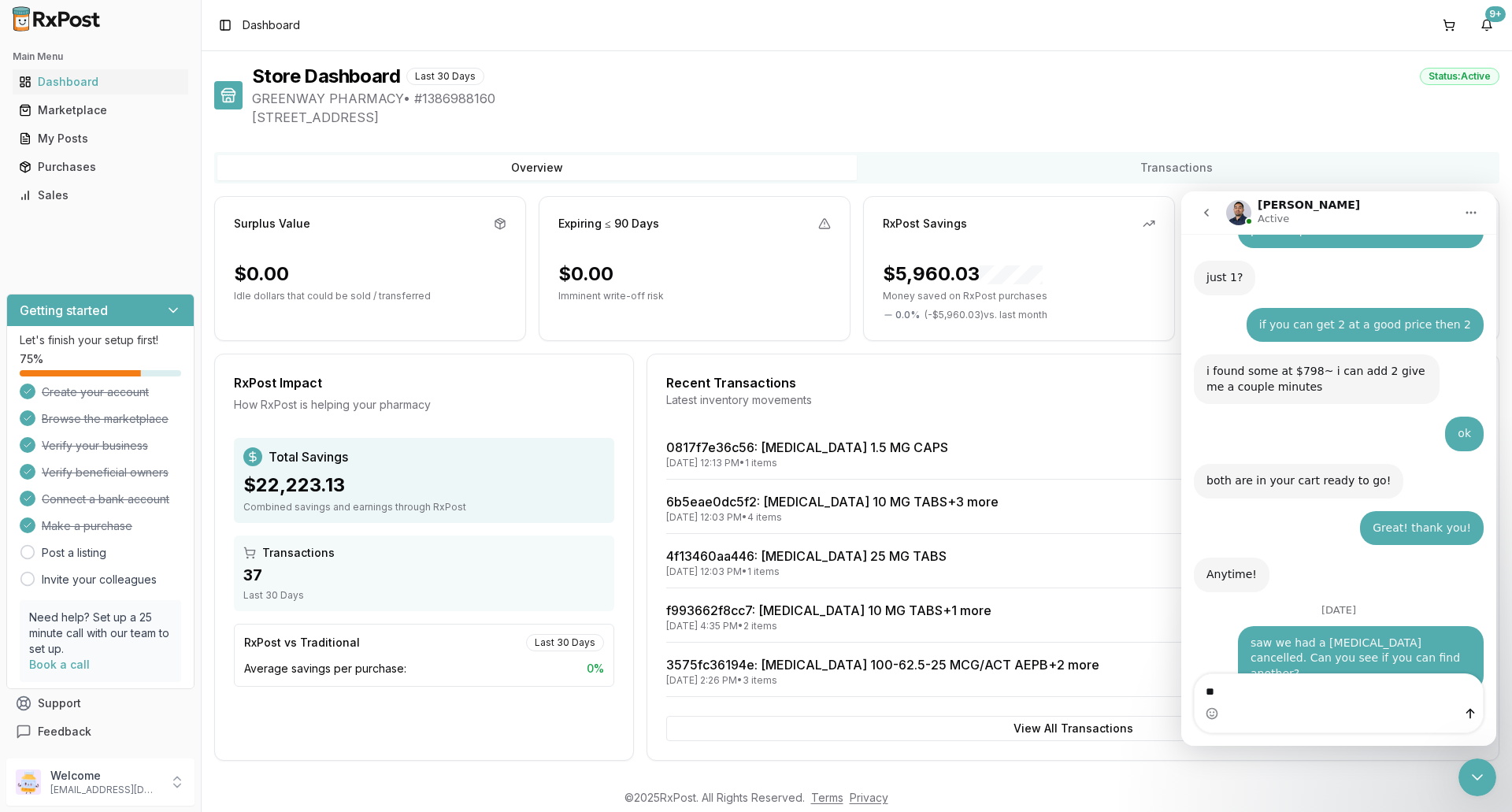
type textarea "***"
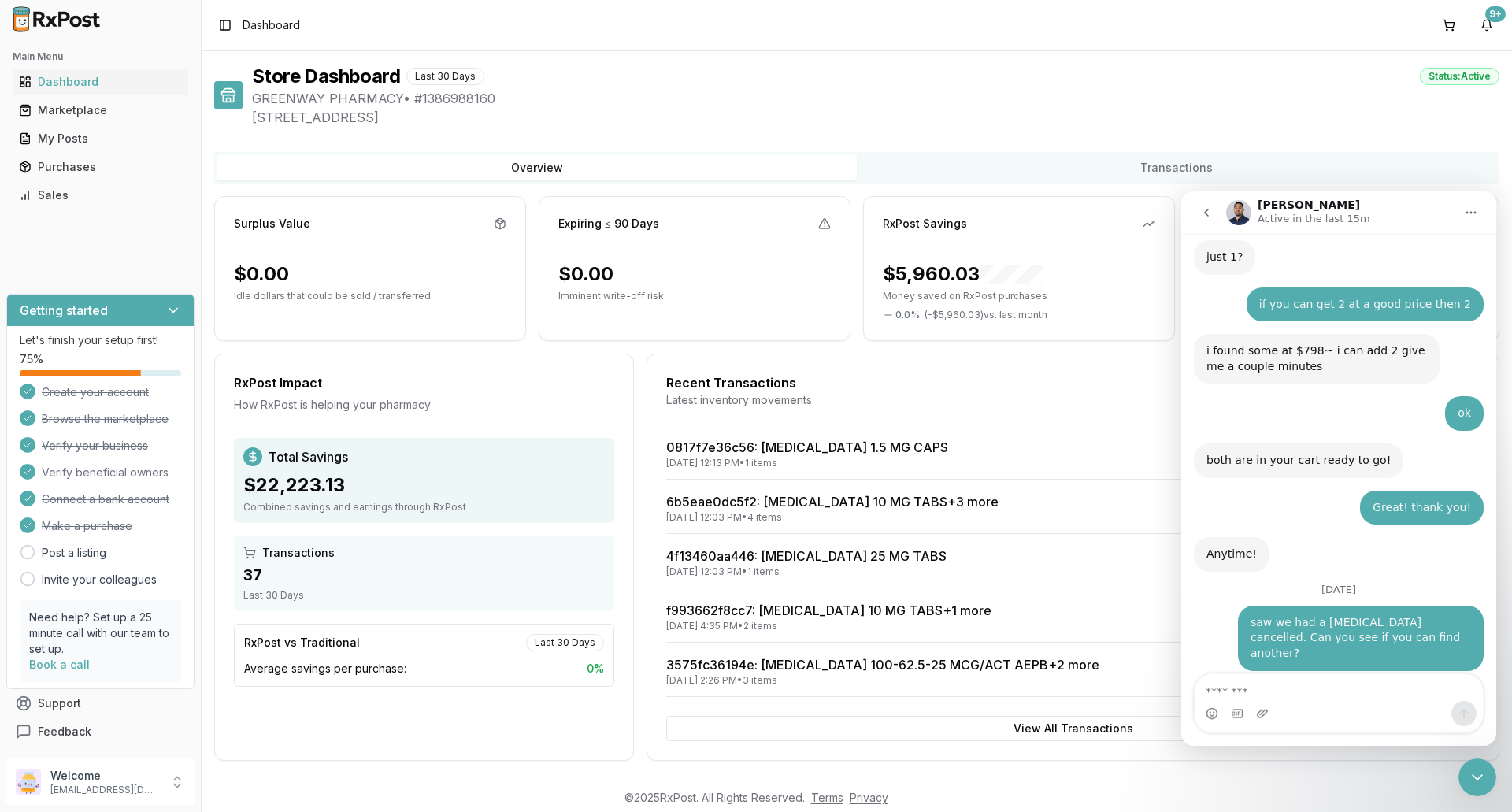
scroll to position [12534, 0]
